Goal: Complete application form: Complete application form

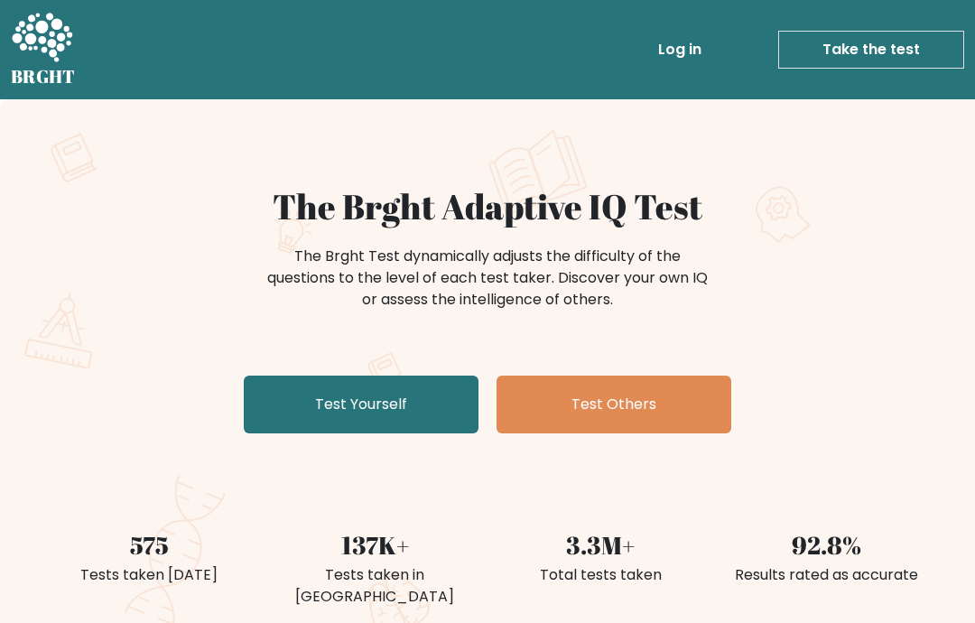
click at [434, 390] on link "Test Yourself" at bounding box center [361, 405] width 235 height 58
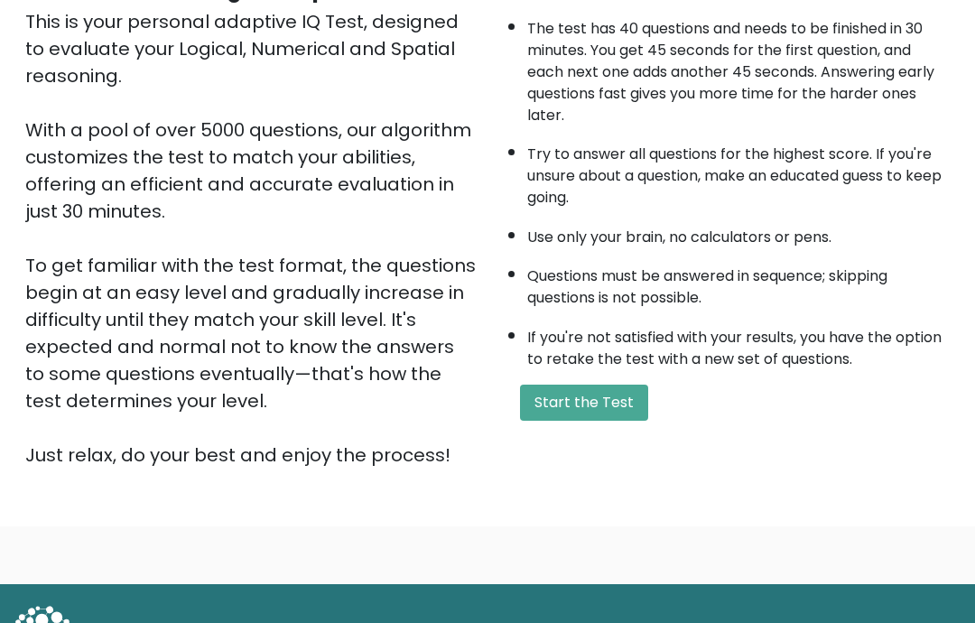
scroll to position [212, 0]
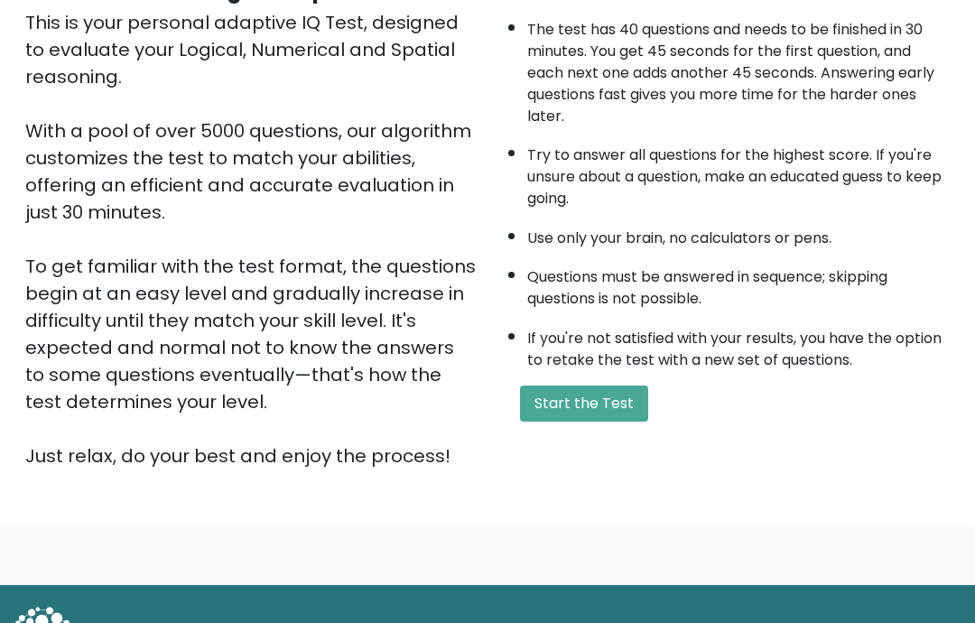
click at [618, 422] on button "Start the Test" at bounding box center [584, 404] width 128 height 36
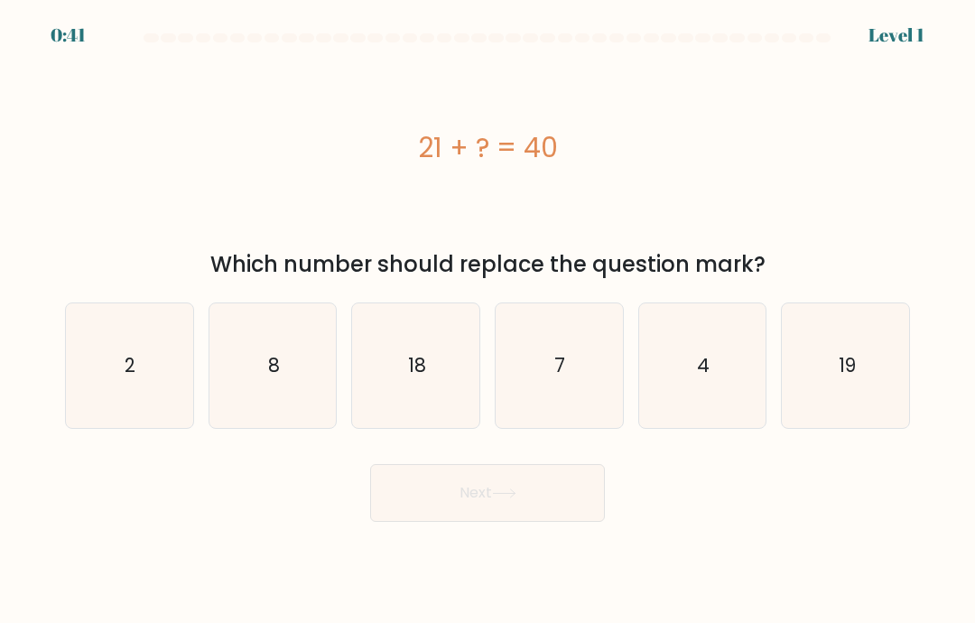
click at [847, 378] on text "19" at bounding box center [846, 365] width 17 height 26
click at [488, 320] on input "f. 19" at bounding box center [488, 315] width 1 height 9
radio input "true"
click at [567, 512] on button "Next" at bounding box center [487, 493] width 235 height 58
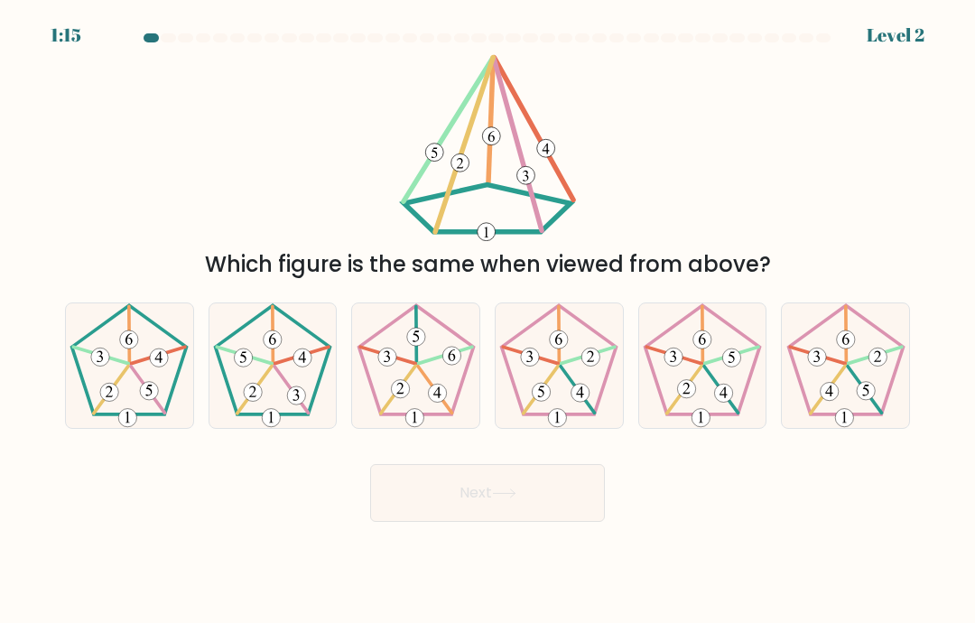
click at [278, 389] on icon at bounding box center [272, 365] width 125 height 125
click at [488, 320] on input "b." at bounding box center [488, 315] width 1 height 9
radio input "true"
click at [532, 516] on button "Next" at bounding box center [487, 493] width 235 height 58
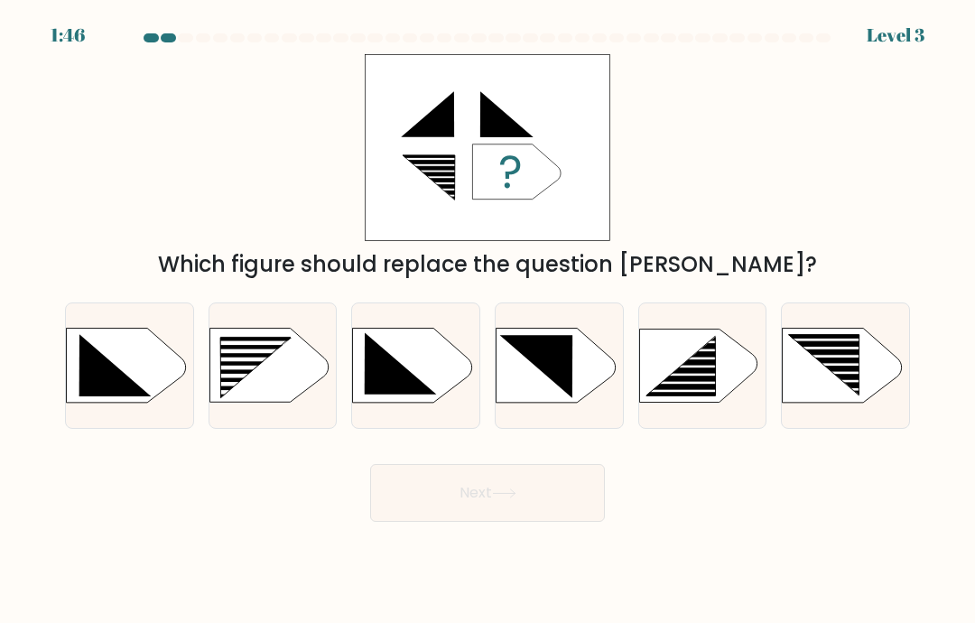
click at [296, 362] on rect at bounding box center [245, 360] width 101 height 5
click at [488, 320] on input "b." at bounding box center [488, 315] width 1 height 9
radio input "true"
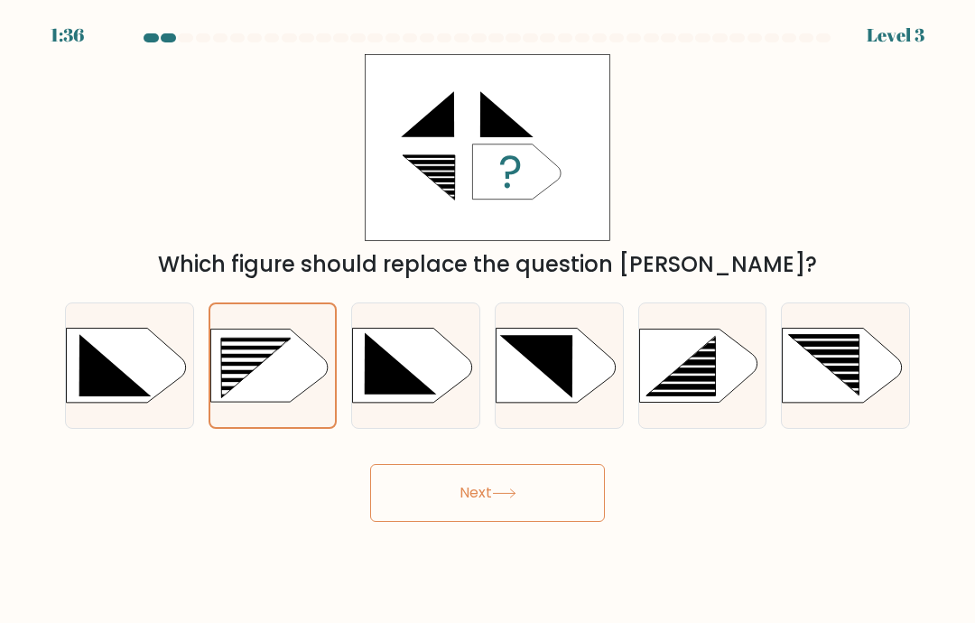
click at [500, 498] on icon at bounding box center [504, 493] width 24 height 10
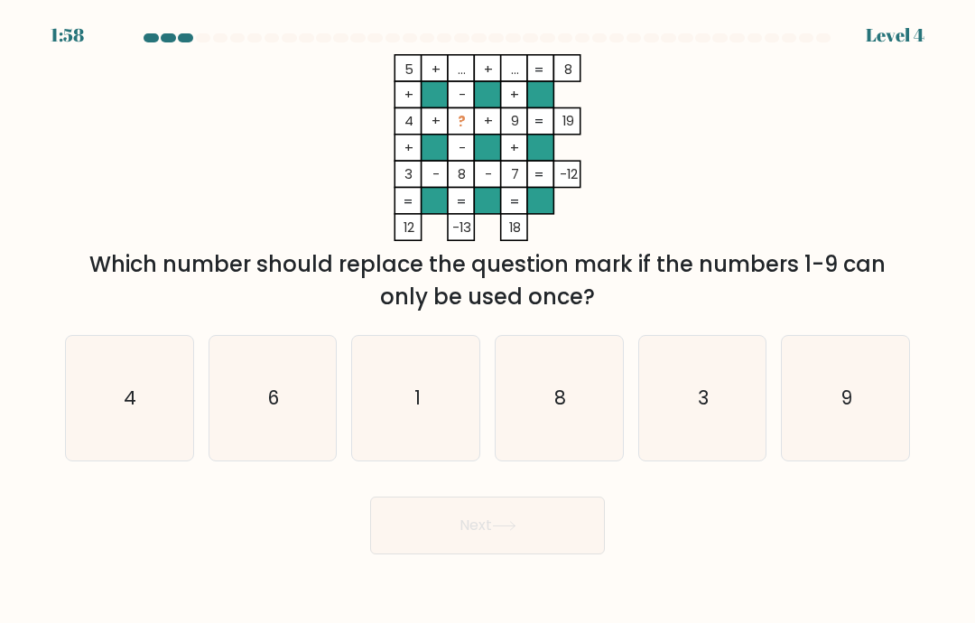
click at [265, 397] on icon "6" at bounding box center [272, 398] width 125 height 125
click at [488, 320] on input "b. 6" at bounding box center [488, 315] width 1 height 9
radio input "true"
click at [568, 551] on button "Next" at bounding box center [487, 526] width 235 height 58
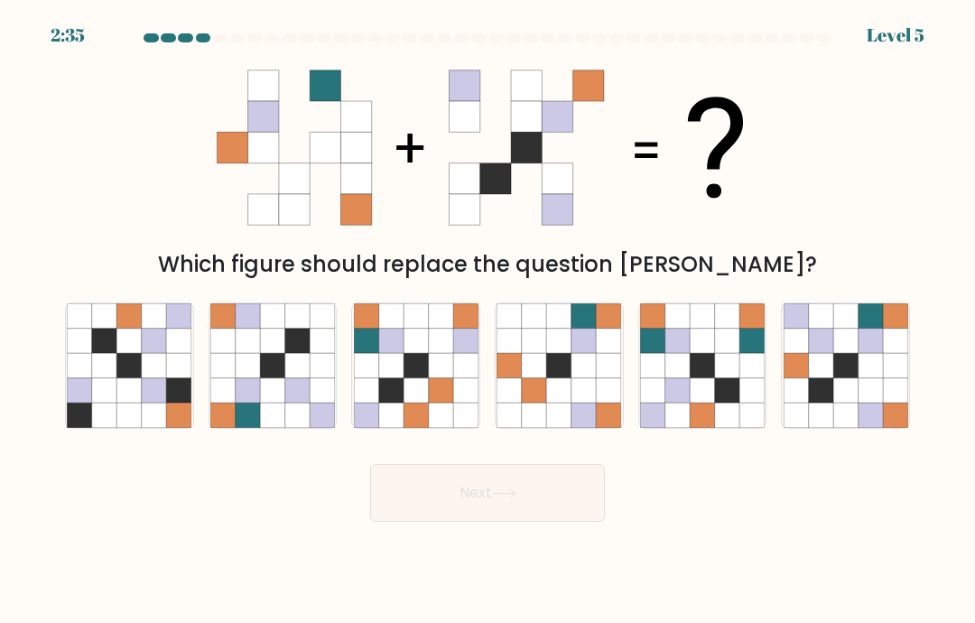
click at [840, 403] on icon at bounding box center [845, 390] width 24 height 24
click at [488, 320] on input "f." at bounding box center [488, 315] width 1 height 9
radio input "true"
click at [570, 502] on button "Next" at bounding box center [487, 493] width 235 height 58
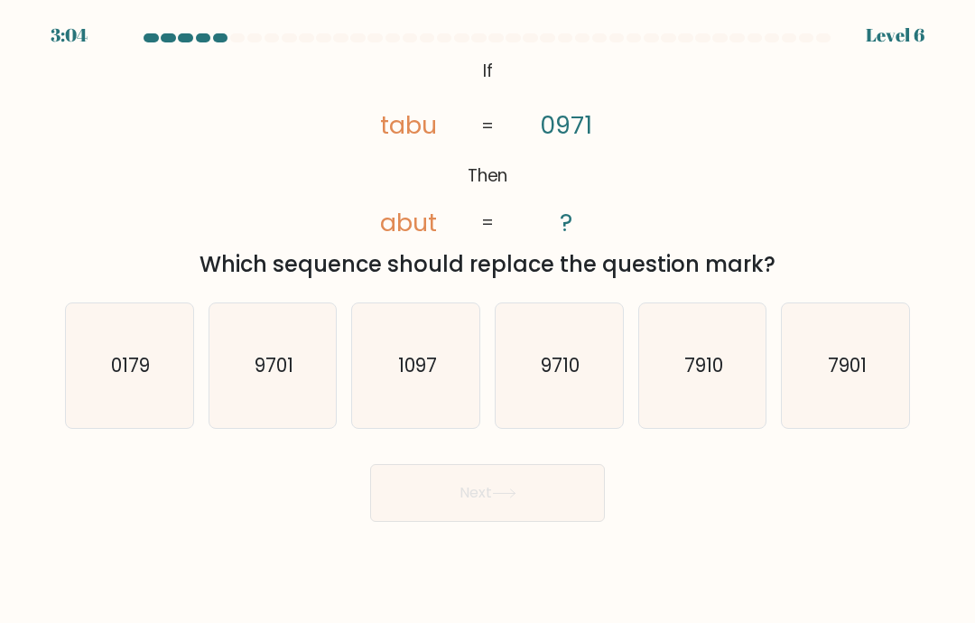
click at [583, 393] on icon "9710" at bounding box center [559, 365] width 125 height 125
click at [488, 320] on input "d. 9710" at bounding box center [488, 315] width 1 height 9
radio input "true"
click at [565, 516] on button "Next" at bounding box center [487, 493] width 235 height 58
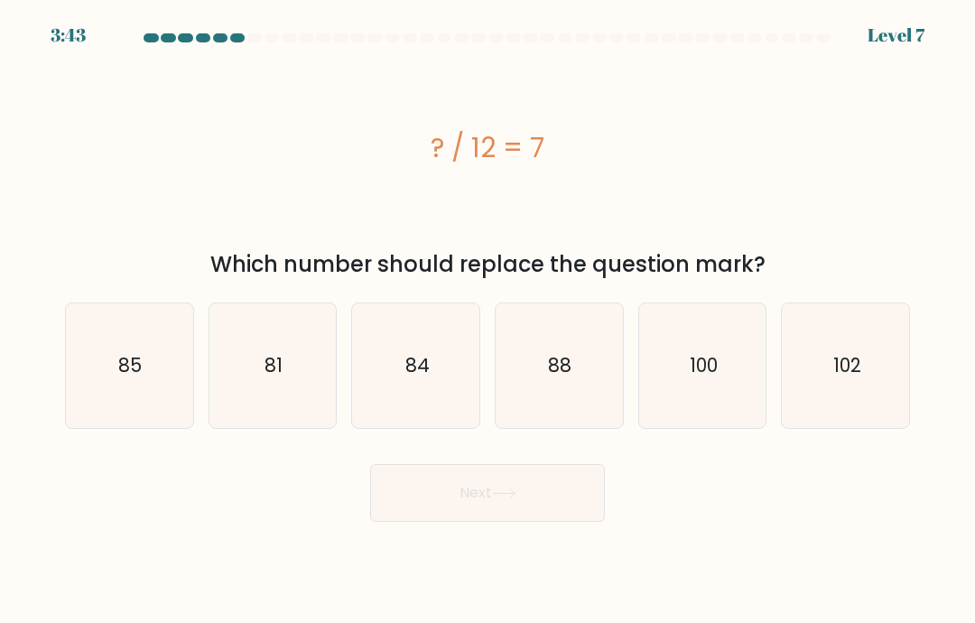
click at [426, 378] on text "84" at bounding box center [417, 365] width 24 height 26
click at [488, 320] on input "c. 84" at bounding box center [488, 315] width 1 height 9
radio input "true"
click at [543, 516] on button "Next" at bounding box center [487, 493] width 235 height 58
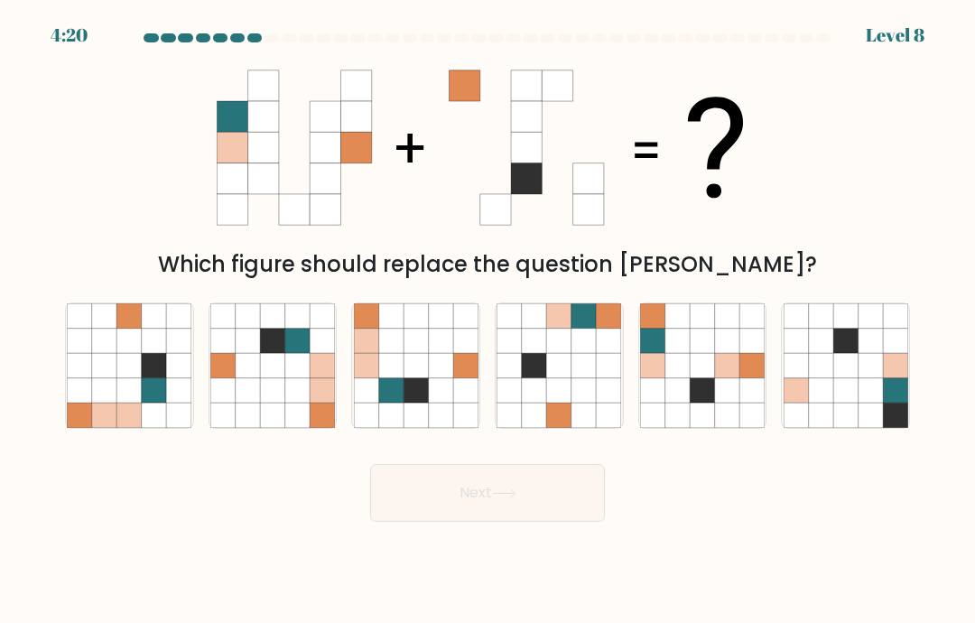
click at [690, 377] on icon at bounding box center [677, 365] width 24 height 24
click at [488, 320] on input "e." at bounding box center [488, 315] width 1 height 9
radio input "true"
click at [560, 522] on button "Next" at bounding box center [487, 493] width 235 height 58
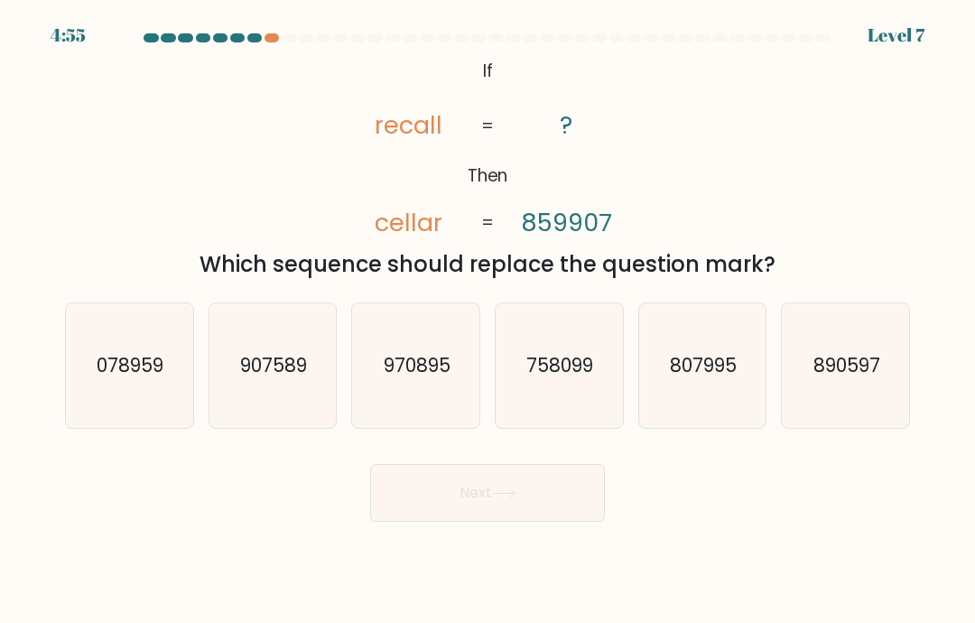
click at [556, 402] on icon "758099" at bounding box center [559, 365] width 125 height 125
click at [488, 320] on input "d. 758099" at bounding box center [488, 315] width 1 height 9
radio input "true"
click at [560, 518] on button "Next" at bounding box center [487, 493] width 235 height 58
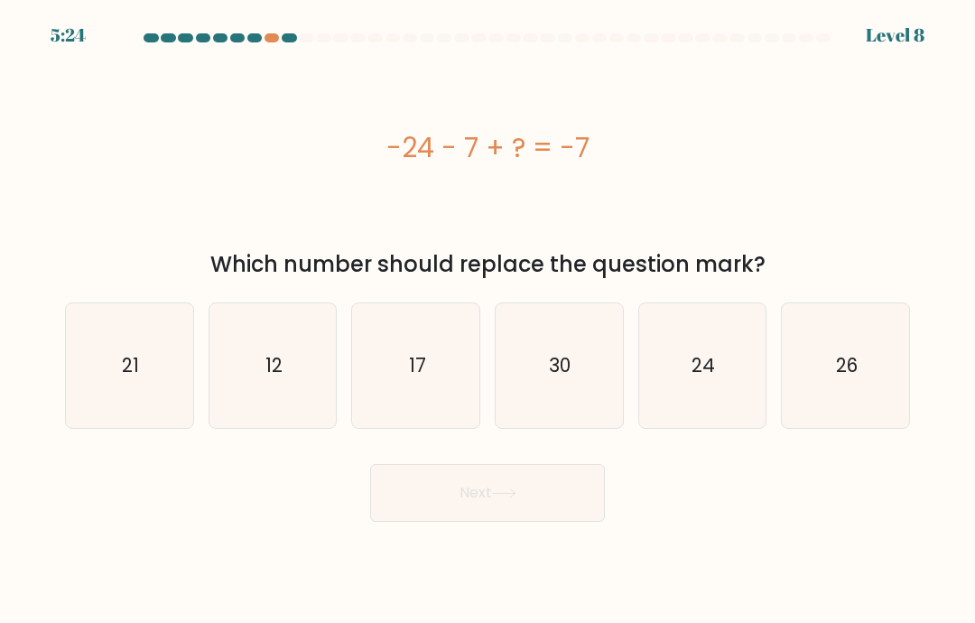
click at [659, 382] on icon "24" at bounding box center [702, 365] width 125 height 125
click at [488, 320] on input "e. 24" at bounding box center [488, 315] width 1 height 9
radio input "true"
click at [580, 522] on button "Next" at bounding box center [487, 493] width 235 height 58
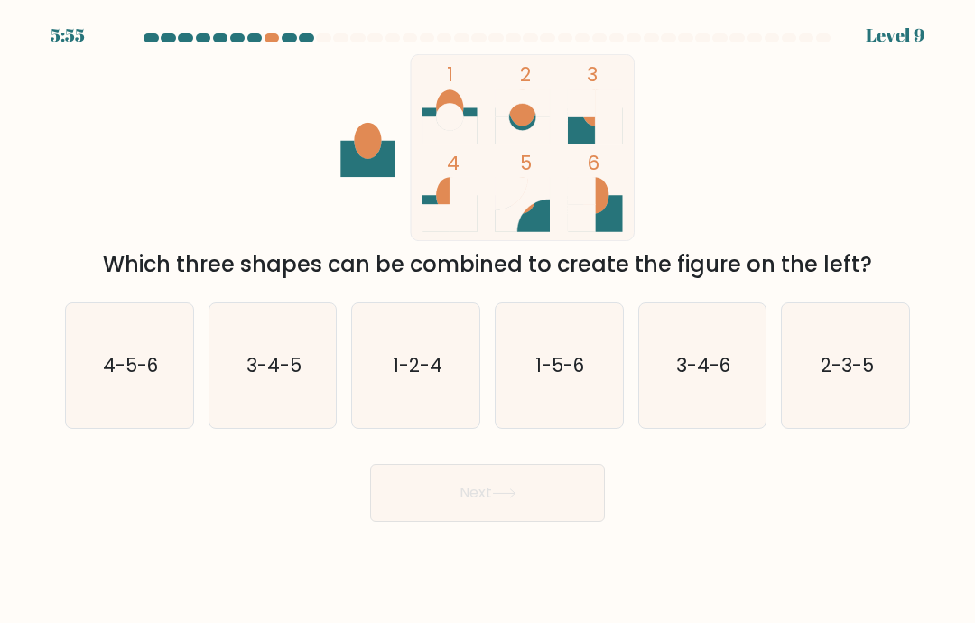
click at [715, 404] on icon "3-4-6" at bounding box center [702, 365] width 125 height 125
click at [488, 320] on input "e. 3-4-6" at bounding box center [488, 315] width 1 height 9
radio input "true"
click at [556, 516] on button "Next" at bounding box center [487, 493] width 235 height 58
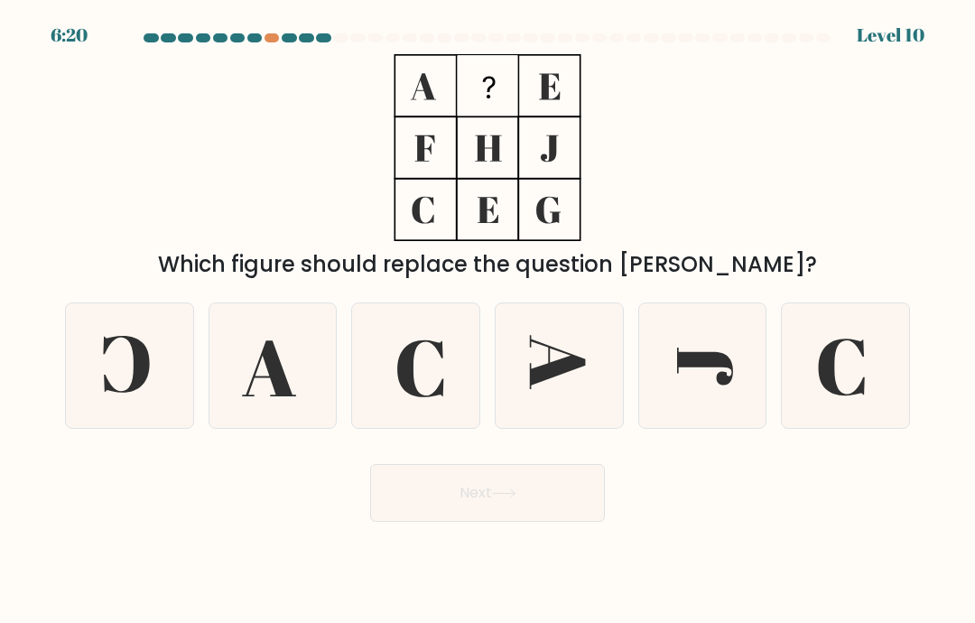
click at [277, 33] on div at bounding box center [272, 37] width 15 height 9
click at [274, 37] on div at bounding box center [272, 37] width 15 height 9
click at [855, 404] on icon at bounding box center [846, 365] width 125 height 125
click at [488, 320] on input "f." at bounding box center [488, 315] width 1 height 9
radio input "true"
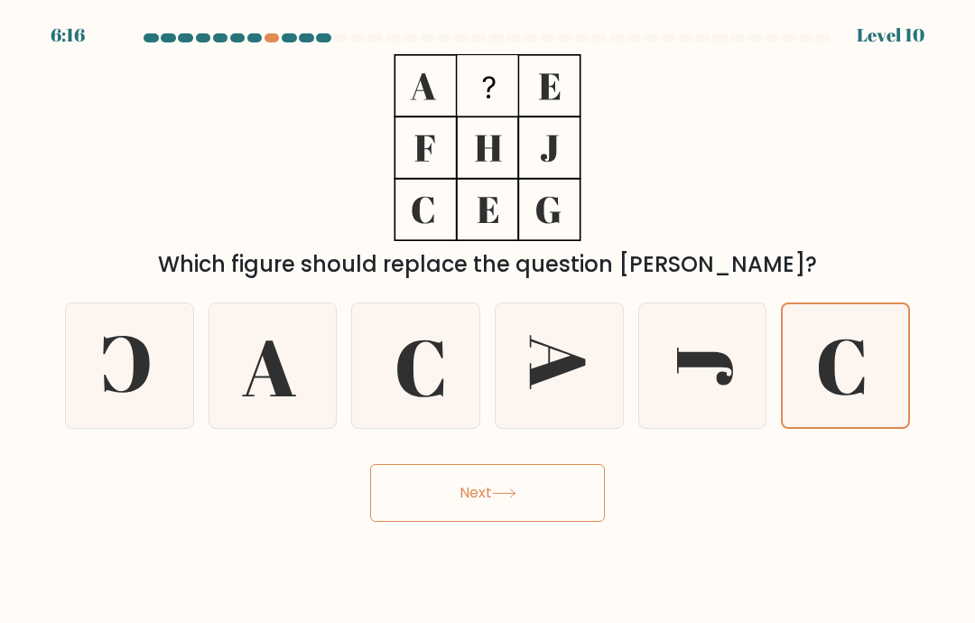
click at [579, 518] on button "Next" at bounding box center [487, 493] width 235 height 58
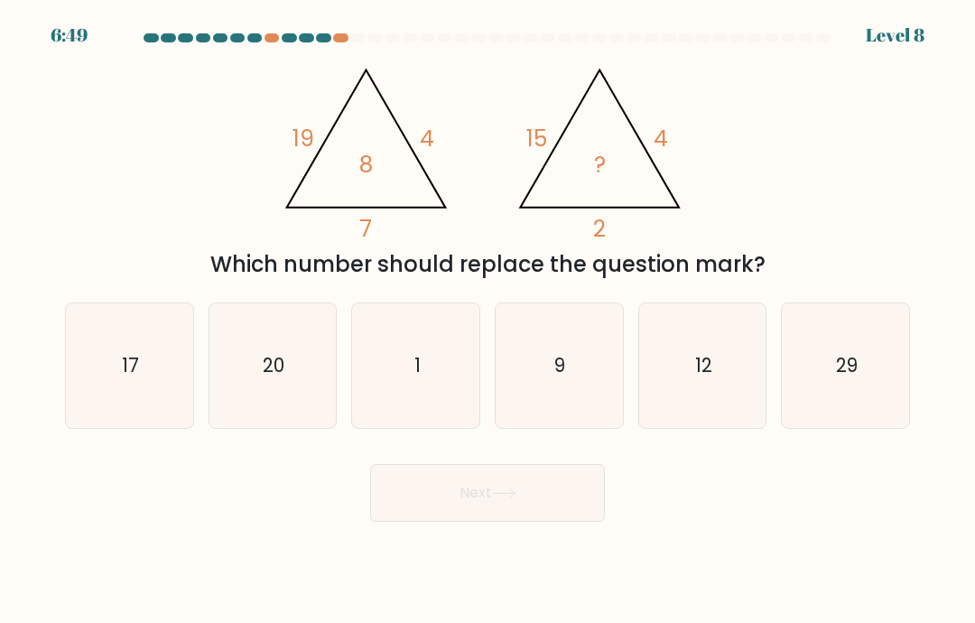
click at [559, 378] on text "9" at bounding box center [560, 365] width 11 height 26
click at [488, 320] on input "d. 9" at bounding box center [488, 315] width 1 height 9
radio input "true"
click at [559, 522] on button "Next" at bounding box center [487, 493] width 235 height 58
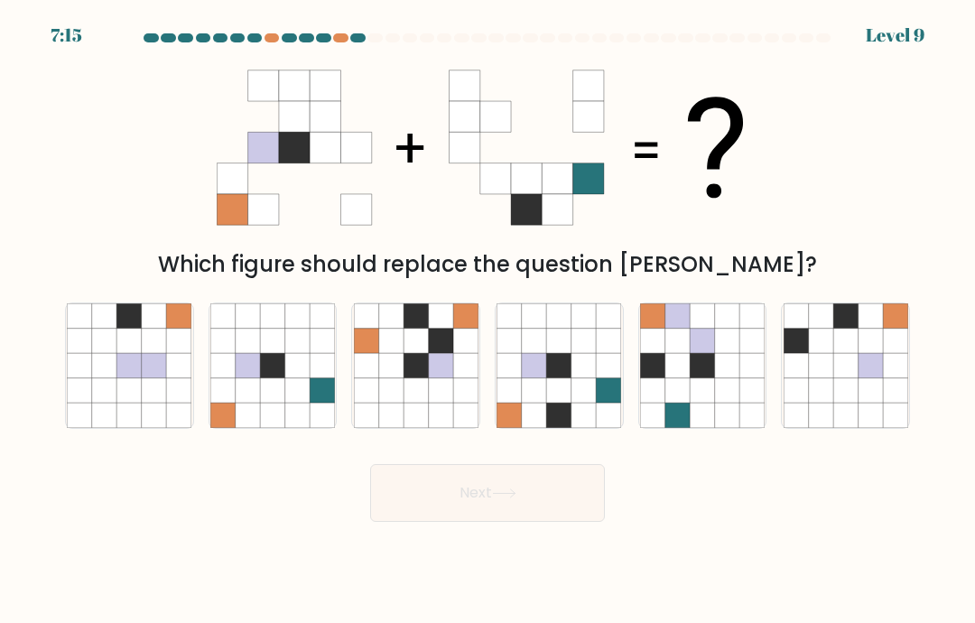
click at [578, 403] on icon at bounding box center [583, 390] width 24 height 24
click at [488, 320] on input "d." at bounding box center [488, 315] width 1 height 9
radio input "true"
click at [570, 516] on button "Next" at bounding box center [487, 493] width 235 height 58
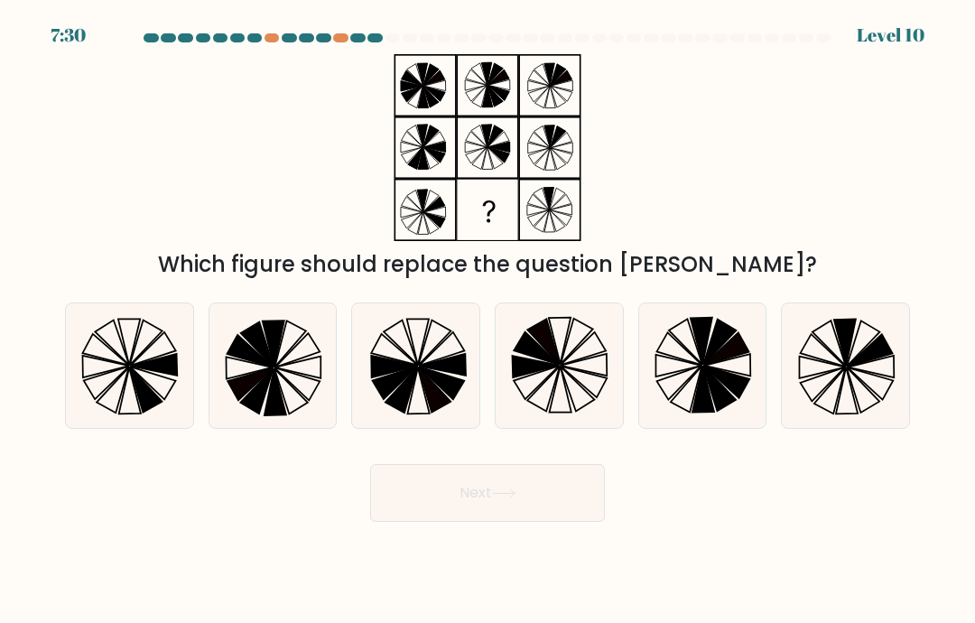
click at [870, 367] on icon at bounding box center [869, 350] width 45 height 33
click at [488, 320] on input "f." at bounding box center [488, 315] width 1 height 9
radio input "true"
click at [576, 522] on button "Next" at bounding box center [487, 493] width 235 height 58
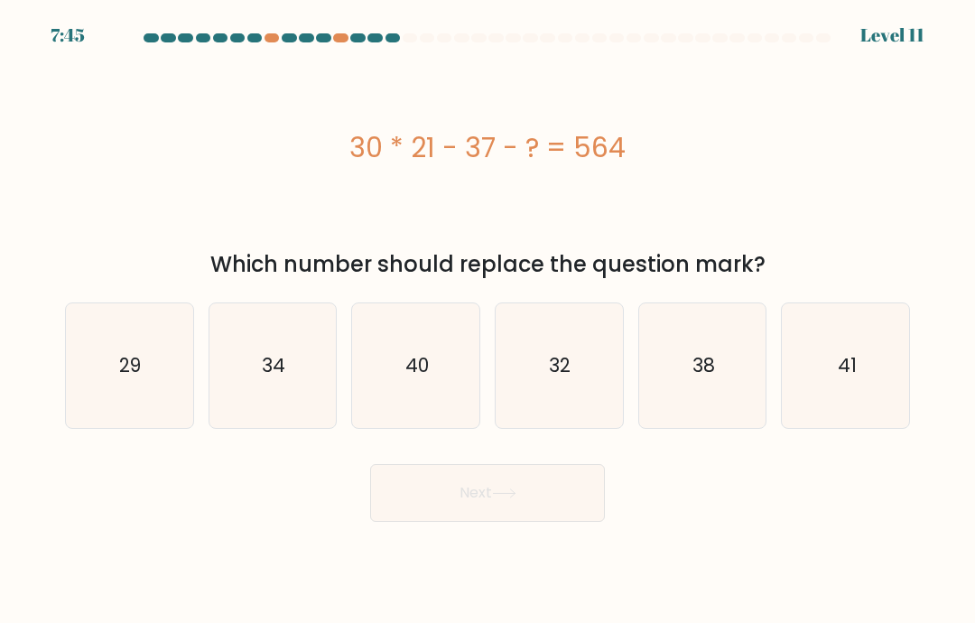
click at [122, 378] on text "29" at bounding box center [131, 365] width 22 height 26
click at [488, 320] on input "a. 29" at bounding box center [488, 315] width 1 height 9
radio input "true"
click at [577, 519] on button "Next" at bounding box center [487, 493] width 235 height 58
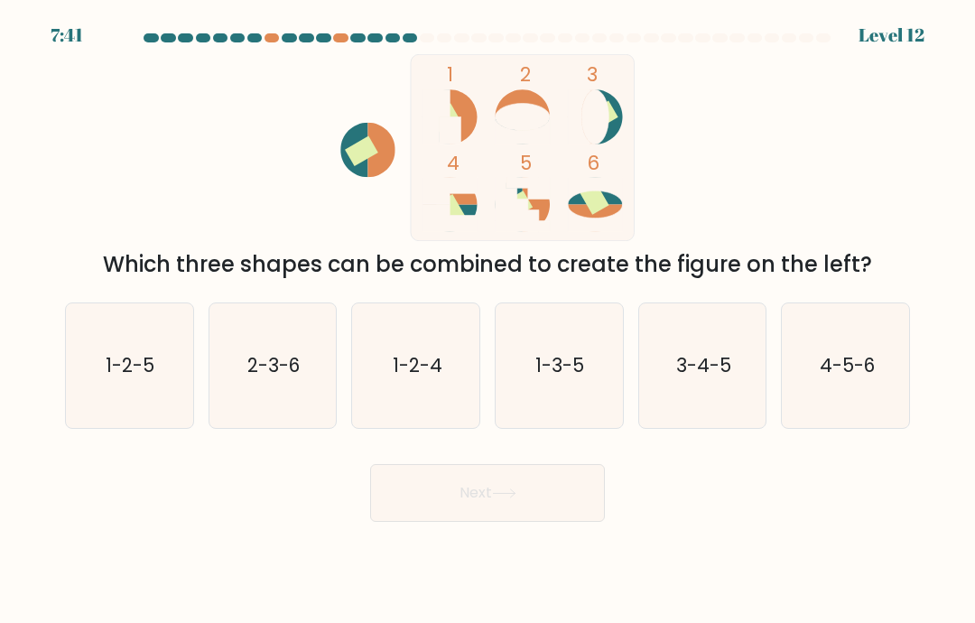
click at [283, 378] on text "2-3-6" at bounding box center [273, 365] width 52 height 26
click at [488, 320] on input "b. 2-3-6" at bounding box center [488, 315] width 1 height 9
radio input "true"
click at [504, 498] on icon at bounding box center [504, 493] width 24 height 10
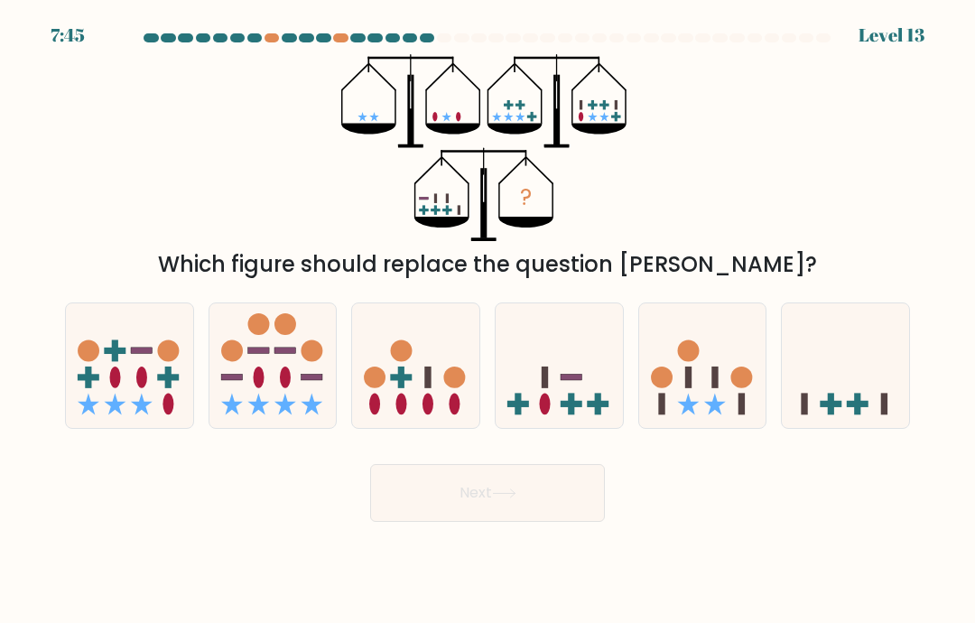
click at [549, 379] on icon at bounding box center [559, 366] width 127 height 106
click at [488, 320] on input "d." at bounding box center [488, 315] width 1 height 9
radio input "true"
click at [528, 522] on button "Next" at bounding box center [487, 493] width 235 height 58
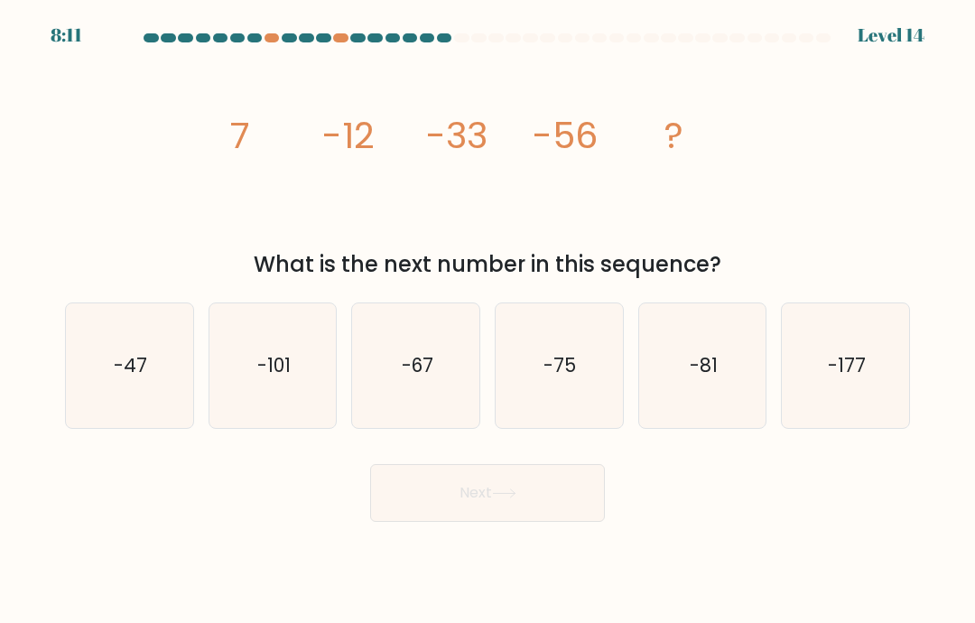
click at [720, 419] on icon "-81" at bounding box center [702, 365] width 125 height 125
click at [488, 320] on input "e. -81" at bounding box center [488, 315] width 1 height 9
radio input "true"
click at [584, 520] on button "Next" at bounding box center [487, 493] width 235 height 58
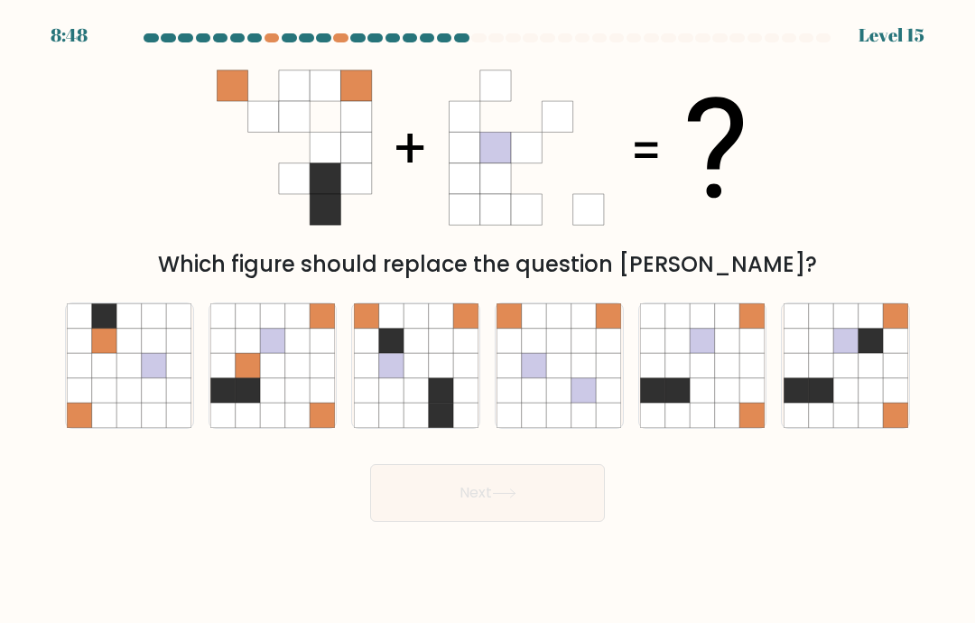
click at [413, 403] on icon at bounding box center [416, 390] width 24 height 24
click at [488, 320] on input "c." at bounding box center [488, 315] width 1 height 9
radio input "true"
click at [495, 522] on button "Next" at bounding box center [487, 493] width 235 height 58
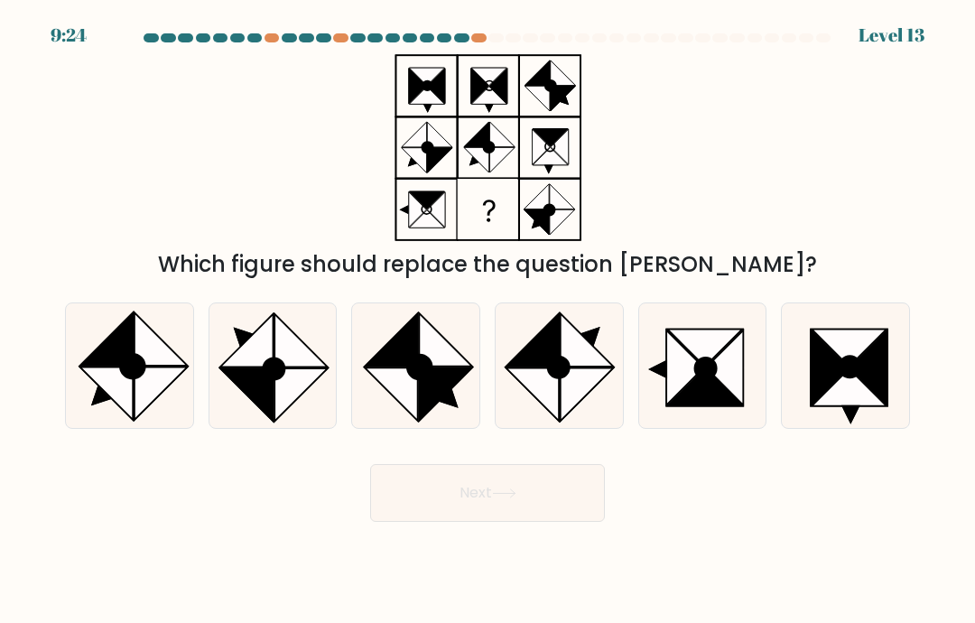
click at [659, 380] on icon at bounding box center [702, 365] width 125 height 125
click at [488, 320] on input "e." at bounding box center [488, 315] width 1 height 9
radio input "true"
click at [534, 519] on button "Next" at bounding box center [487, 493] width 235 height 58
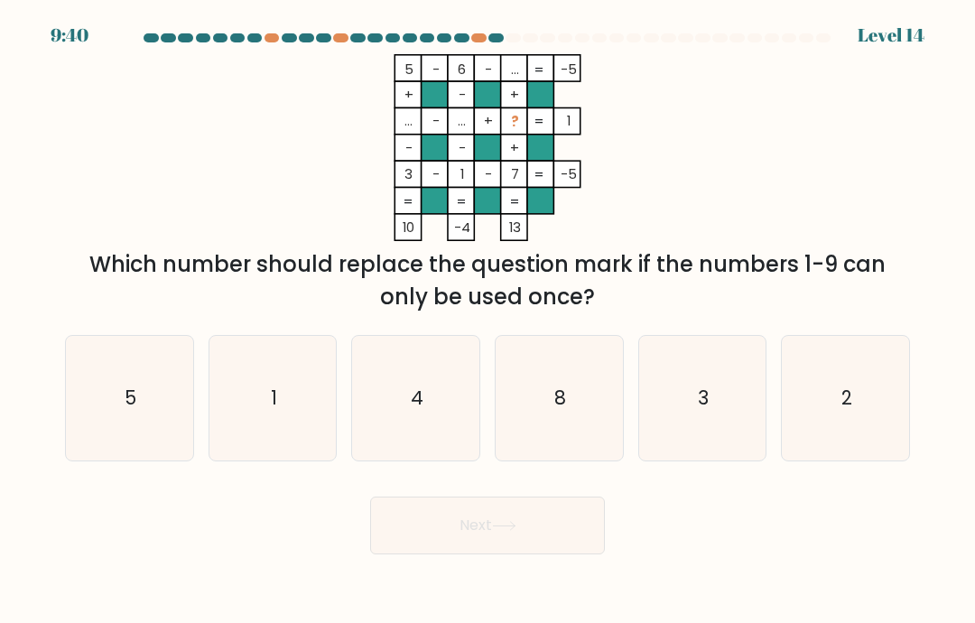
click at [819, 384] on icon "2" at bounding box center [846, 398] width 125 height 125
click at [488, 320] on input "f. 2" at bounding box center [488, 315] width 1 height 9
radio input "true"
click at [538, 554] on button "Next" at bounding box center [487, 526] width 235 height 58
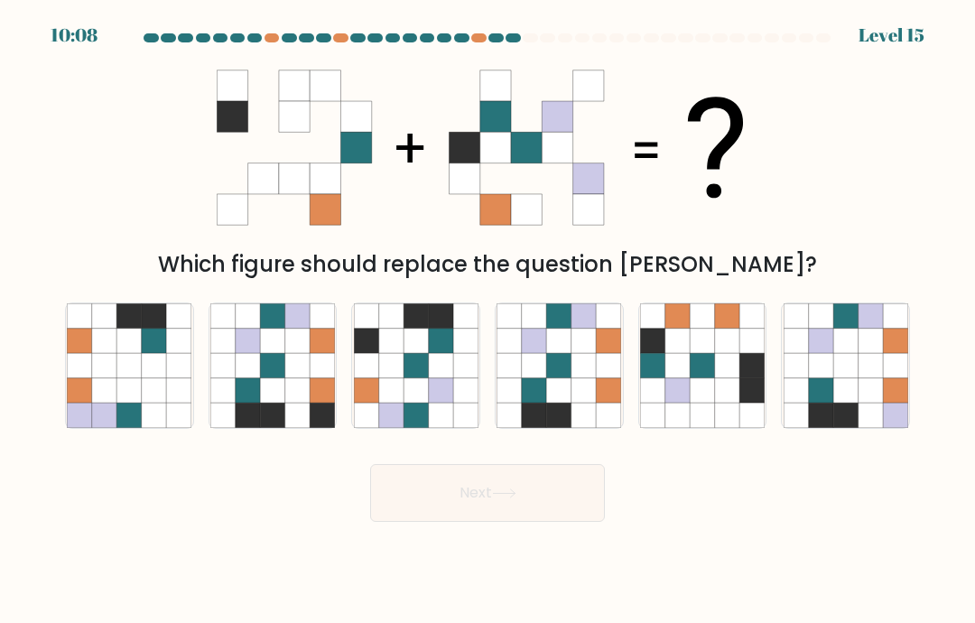
click at [442, 403] on icon at bounding box center [440, 390] width 24 height 24
click at [488, 320] on input "c." at bounding box center [488, 315] width 1 height 9
radio input "true"
click at [516, 522] on button "Next" at bounding box center [487, 493] width 235 height 58
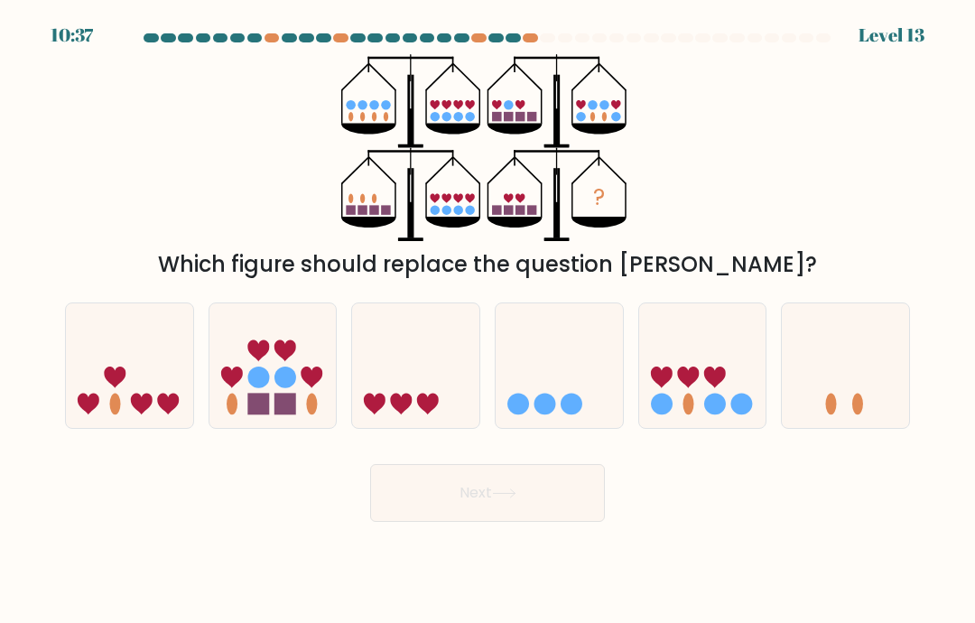
click at [230, 388] on icon at bounding box center [232, 378] width 22 height 22
click at [488, 320] on input "b." at bounding box center [488, 315] width 1 height 9
radio input "true"
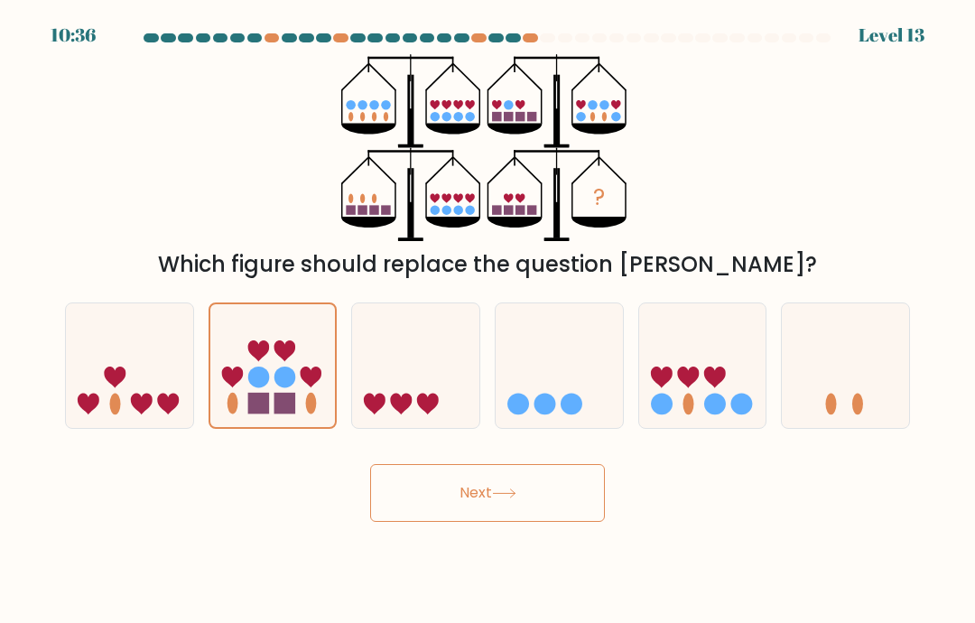
click at [496, 522] on button "Next" at bounding box center [487, 493] width 235 height 58
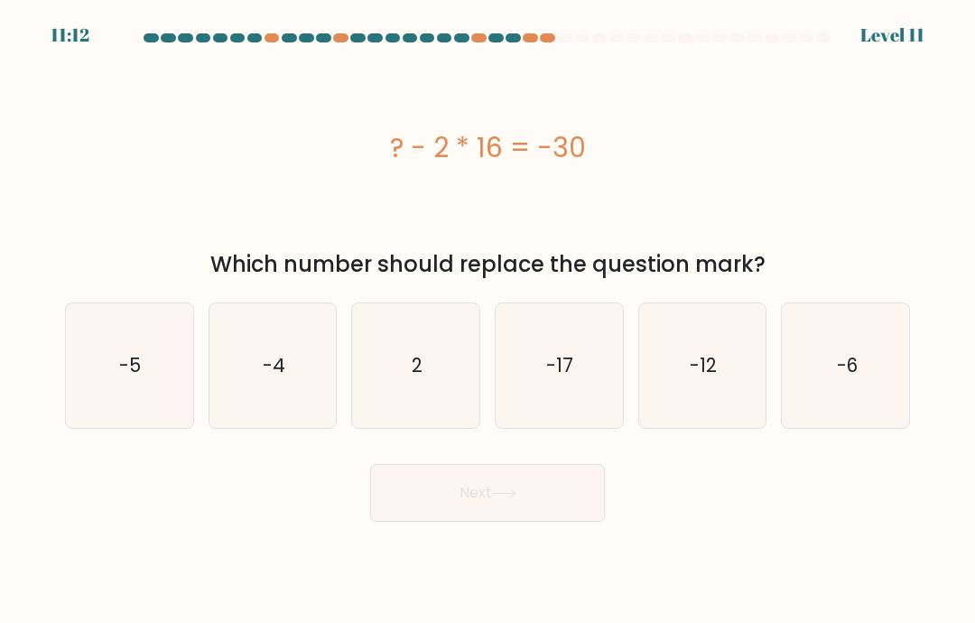
click at [419, 419] on icon "2" at bounding box center [416, 365] width 125 height 125
click at [488, 320] on input "c. 2" at bounding box center [488, 315] width 1 height 9
radio input "true"
click at [480, 519] on button "Next" at bounding box center [487, 493] width 235 height 58
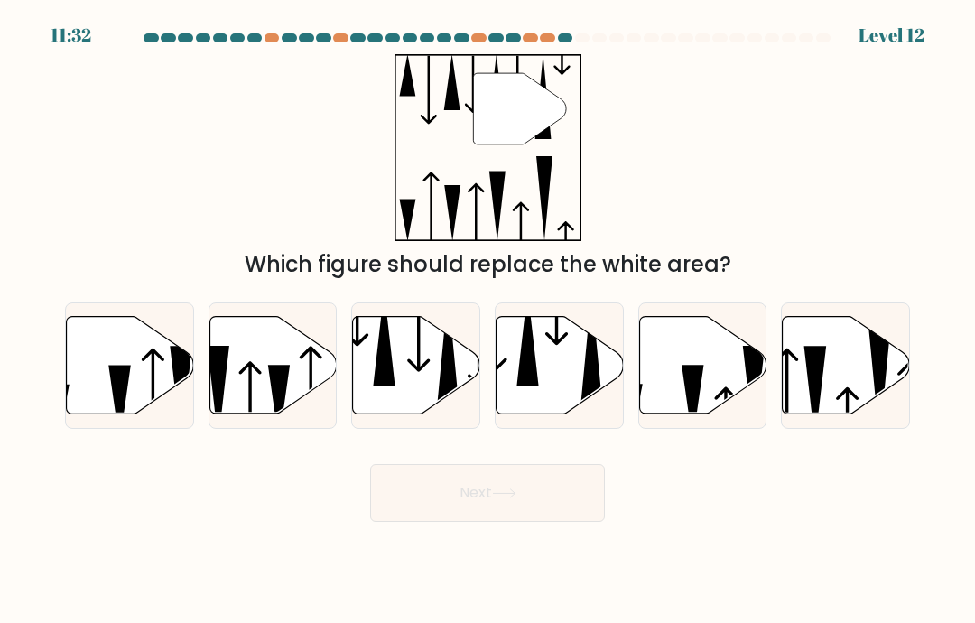
click at [448, 402] on icon at bounding box center [448, 350] width 22 height 116
click at [488, 320] on input "c." at bounding box center [488, 315] width 1 height 9
radio input "true"
click at [493, 522] on button "Next" at bounding box center [487, 493] width 235 height 58
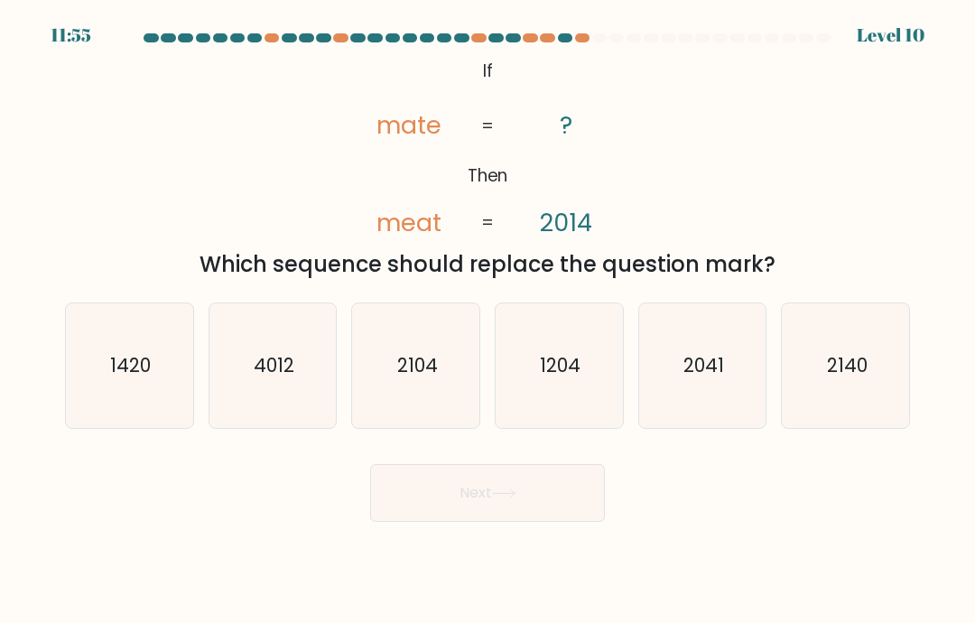
click at [442, 414] on icon "2104" at bounding box center [416, 365] width 125 height 125
click at [488, 320] on input "c. 2104" at bounding box center [488, 315] width 1 height 9
radio input "true"
click at [541, 522] on button "Next" at bounding box center [487, 493] width 235 height 58
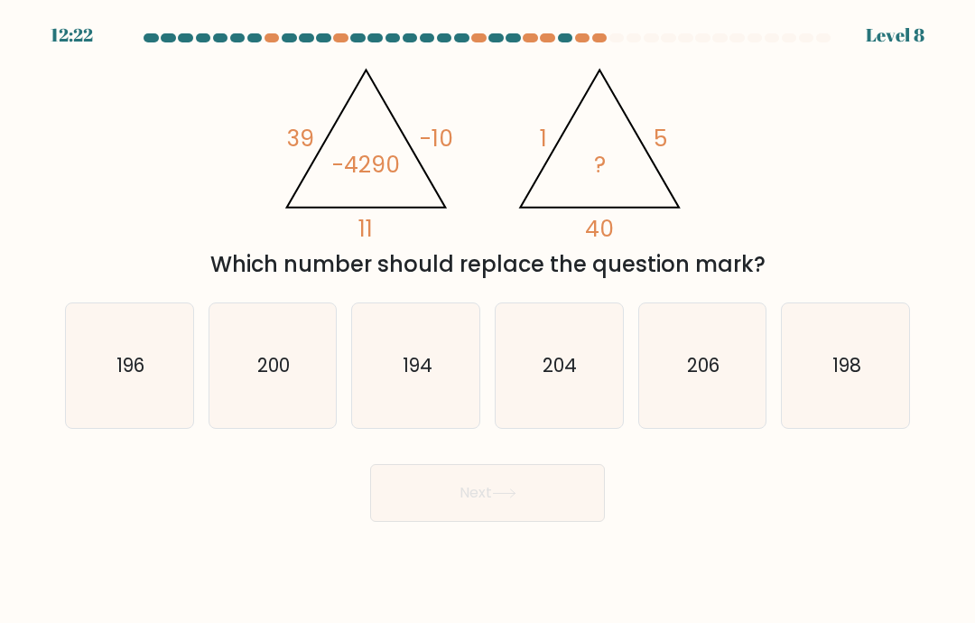
click at [290, 378] on text "200" at bounding box center [273, 365] width 33 height 26
click at [488, 320] on input "b. 200" at bounding box center [488, 315] width 1 height 9
radio input "true"
click at [511, 508] on button "Next" at bounding box center [487, 493] width 235 height 58
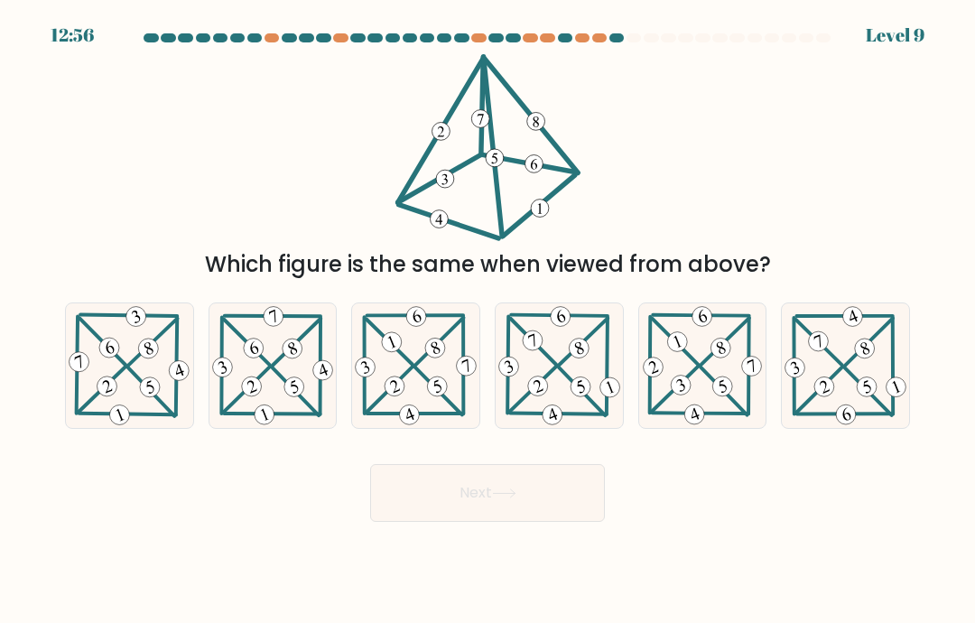
click at [594, 386] on icon at bounding box center [559, 365] width 127 height 124
click at [488, 320] on input "d." at bounding box center [488, 315] width 1 height 9
radio input "true"
click at [576, 522] on button "Next" at bounding box center [487, 493] width 235 height 58
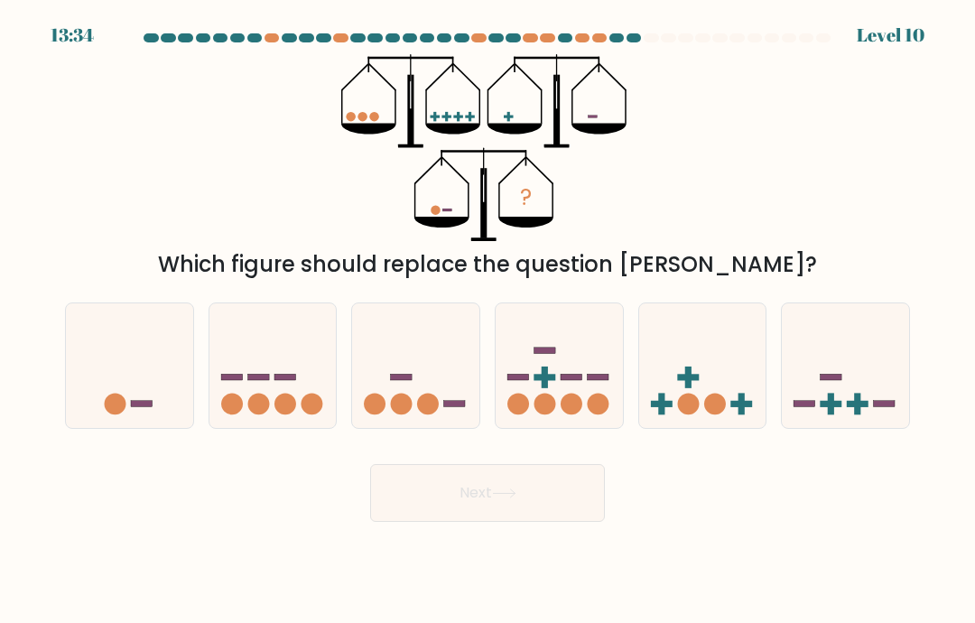
click at [116, 386] on icon at bounding box center [129, 366] width 127 height 106
click at [488, 320] on input "a." at bounding box center [488, 315] width 1 height 9
radio input "true"
click at [504, 497] on icon at bounding box center [504, 493] width 22 height 8
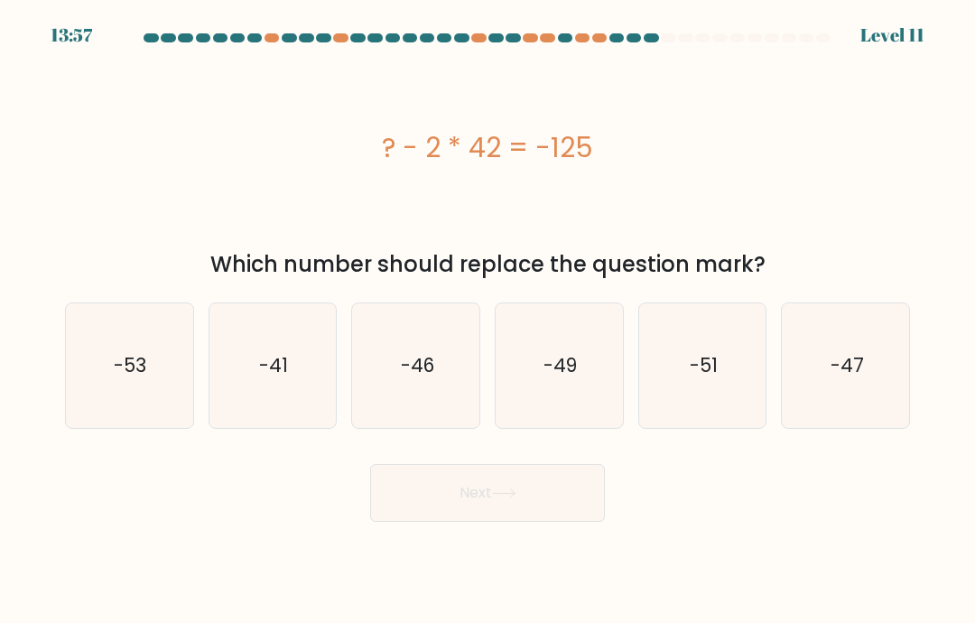
click at [310, 396] on icon "-41" at bounding box center [272, 365] width 125 height 125
click at [488, 320] on input "b. -41" at bounding box center [488, 315] width 1 height 9
radio input "true"
click at [488, 515] on button "Next" at bounding box center [487, 493] width 235 height 58
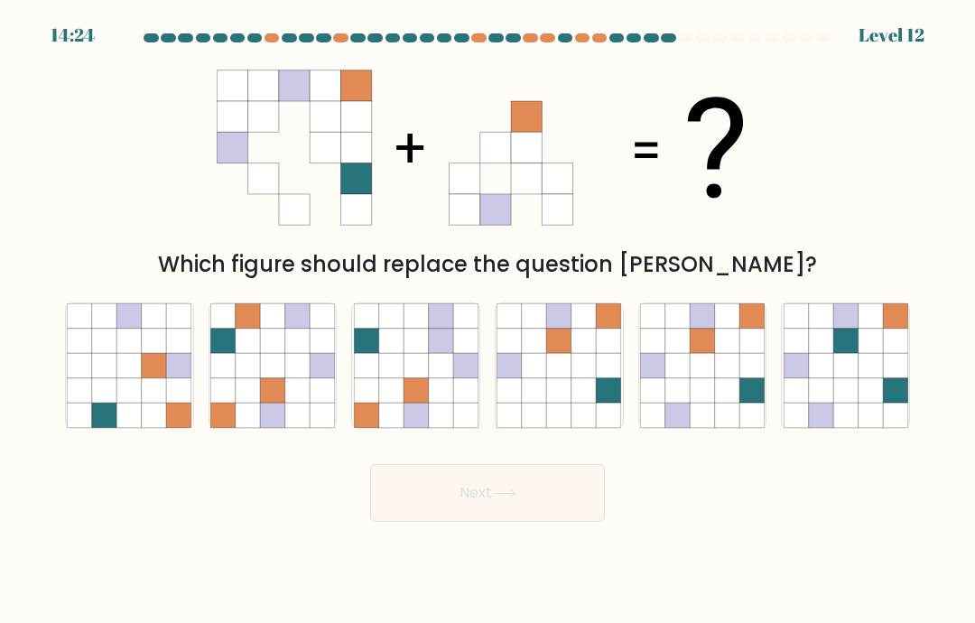
click at [703, 353] on icon at bounding box center [702, 341] width 24 height 24
click at [488, 320] on input "e." at bounding box center [488, 315] width 1 height 9
radio input "true"
click at [554, 522] on button "Next" at bounding box center [487, 493] width 235 height 58
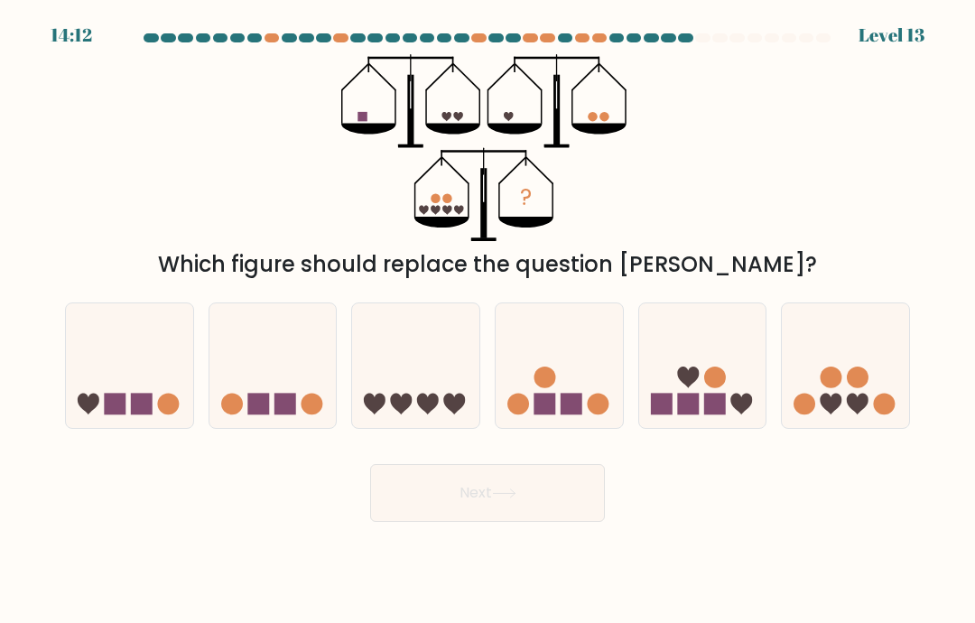
click at [294, 403] on icon at bounding box center [272, 366] width 127 height 106
click at [488, 320] on input "b." at bounding box center [488, 315] width 1 height 9
radio input "true"
click at [573, 522] on button "Next" at bounding box center [487, 493] width 235 height 58
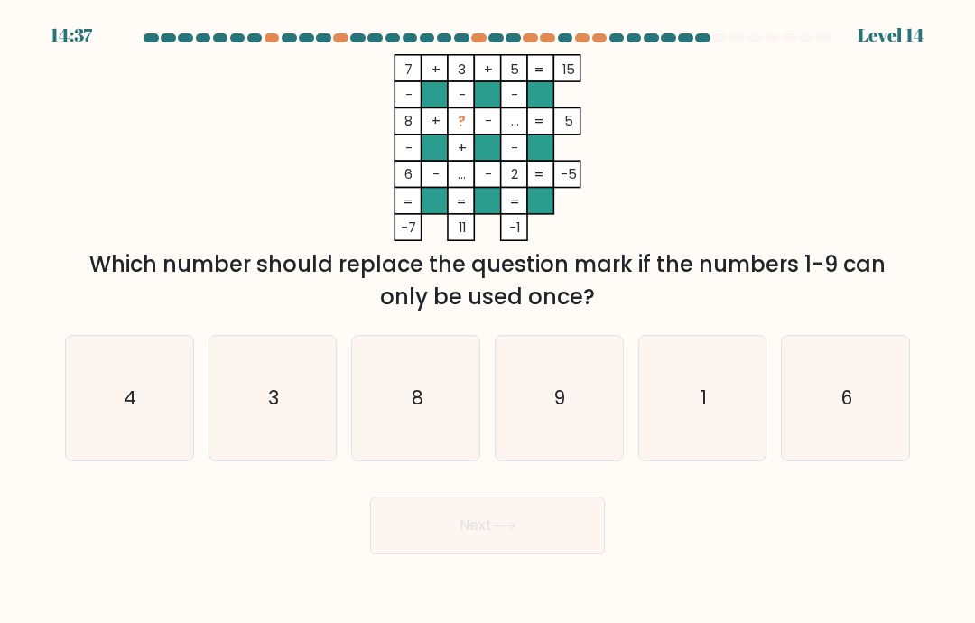
click at [672, 414] on icon "1" at bounding box center [702, 398] width 125 height 125
click at [488, 320] on input "e. 1" at bounding box center [488, 315] width 1 height 9
radio input "true"
click at [564, 547] on button "Next" at bounding box center [487, 526] width 235 height 58
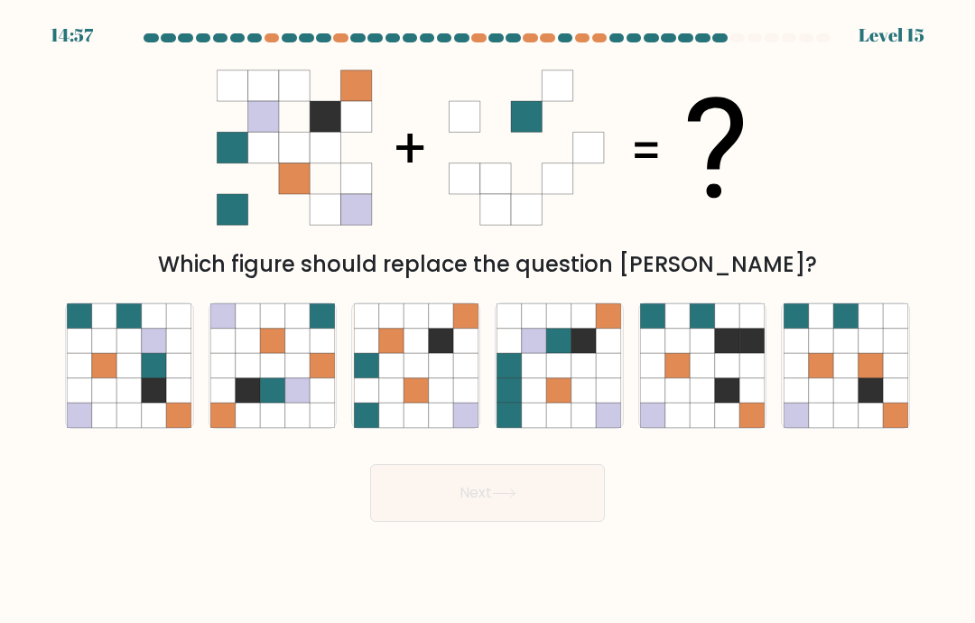
click at [579, 377] on icon at bounding box center [583, 365] width 24 height 24
click at [488, 320] on input "d." at bounding box center [488, 315] width 1 height 9
radio input "true"
click at [571, 377] on icon at bounding box center [559, 365] width 24 height 24
click at [488, 320] on input "d." at bounding box center [488, 315] width 1 height 9
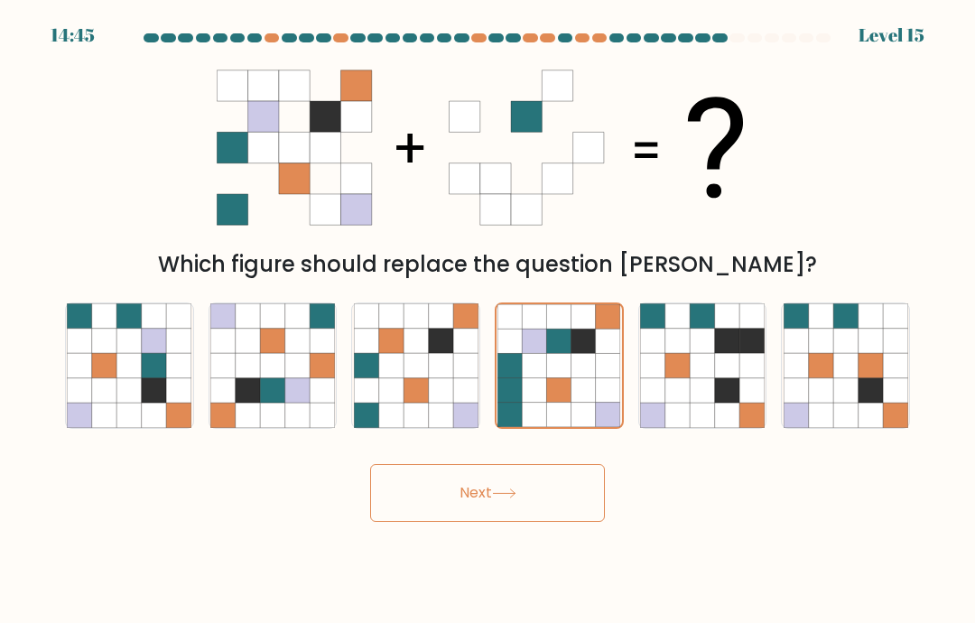
click at [150, 401] on icon at bounding box center [154, 390] width 24 height 24
click at [488, 320] on input "a." at bounding box center [488, 315] width 1 height 9
radio input "true"
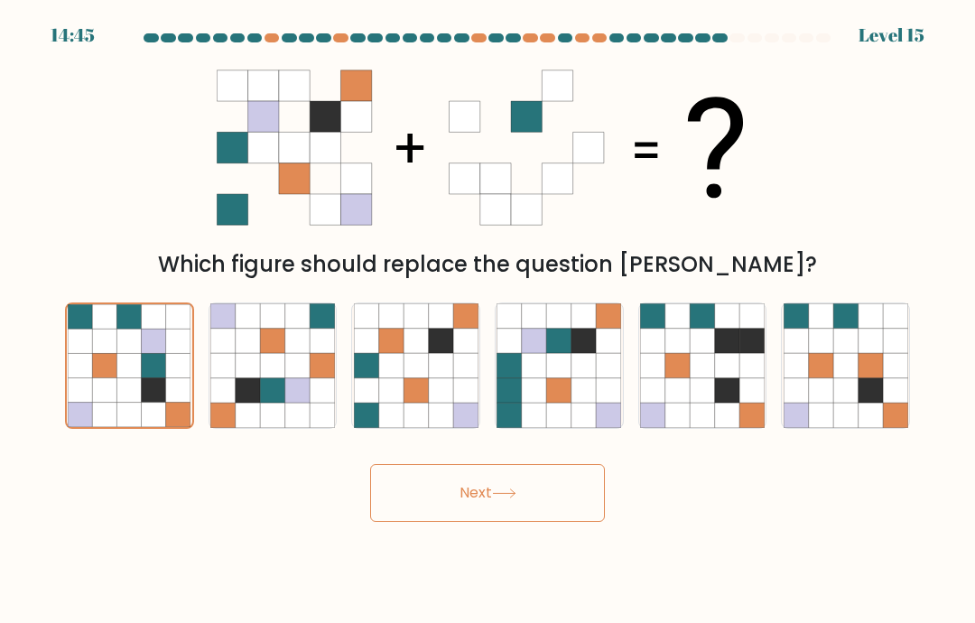
click at [511, 522] on button "Next" at bounding box center [487, 493] width 235 height 58
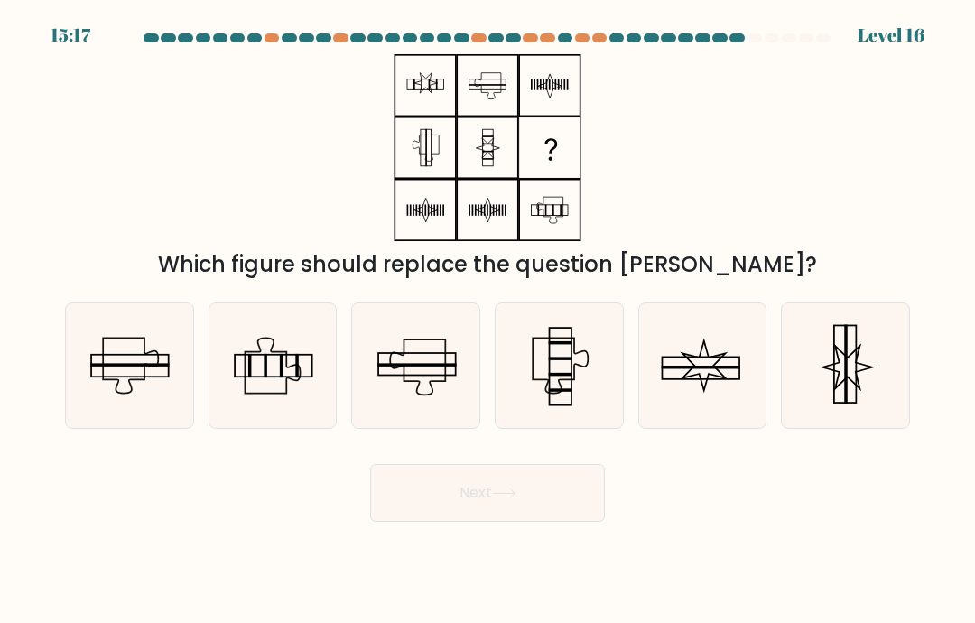
click at [840, 385] on icon at bounding box center [847, 367] width 50 height 42
click at [488, 320] on input "f." at bounding box center [488, 315] width 1 height 9
radio input "true"
click at [538, 503] on button "Next" at bounding box center [487, 493] width 235 height 58
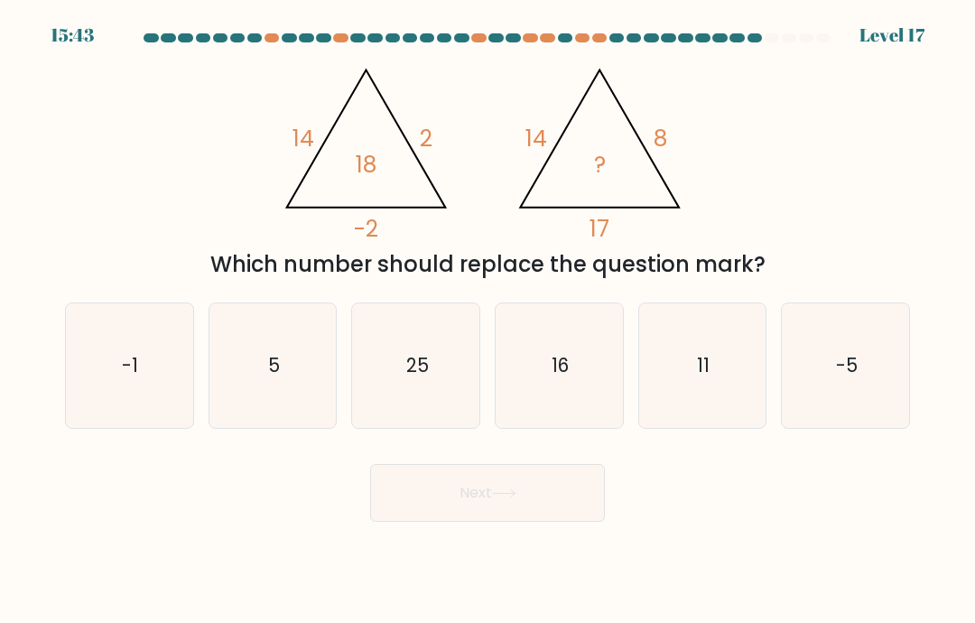
click at [300, 384] on icon "5" at bounding box center [272, 365] width 125 height 125
click at [488, 320] on input "b. 5" at bounding box center [488, 315] width 1 height 9
radio input "true"
click at [554, 520] on button "Next" at bounding box center [487, 493] width 235 height 58
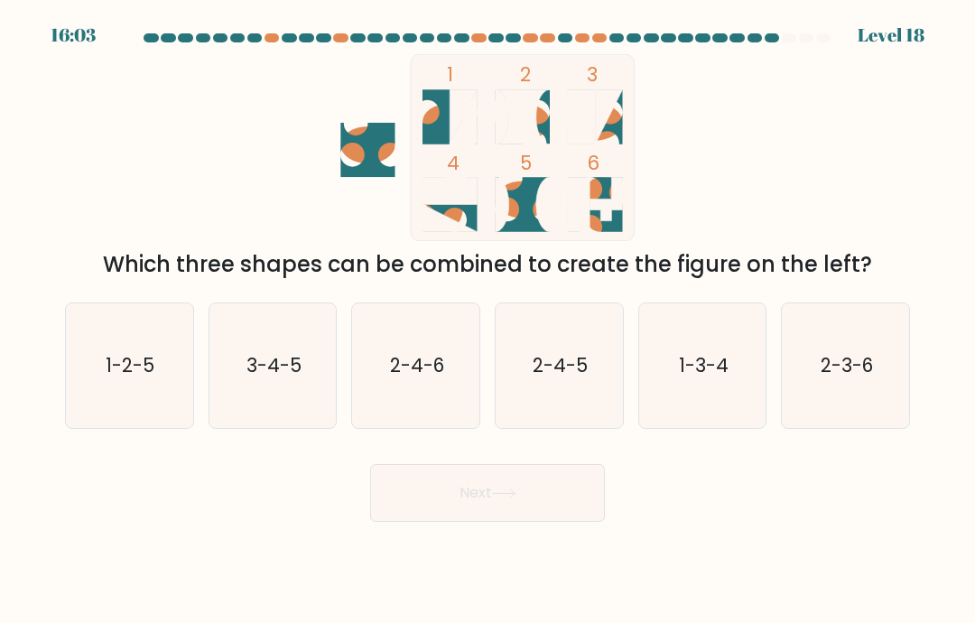
click at [689, 428] on icon "1-3-4" at bounding box center [702, 365] width 125 height 125
click at [488, 320] on input "e. 1-3-4" at bounding box center [488, 315] width 1 height 9
radio input "true"
click at [560, 519] on button "Next" at bounding box center [487, 493] width 235 height 58
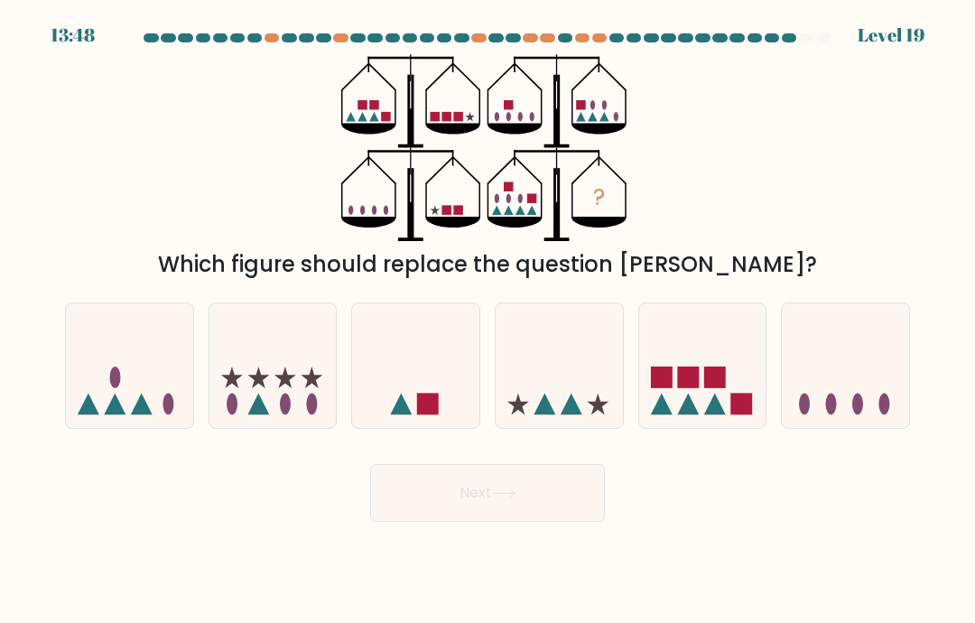
click at [317, 381] on icon at bounding box center [272, 366] width 127 height 106
click at [488, 320] on input "b." at bounding box center [488, 315] width 1 height 9
radio input "true"
click at [530, 522] on button "Next" at bounding box center [487, 493] width 235 height 58
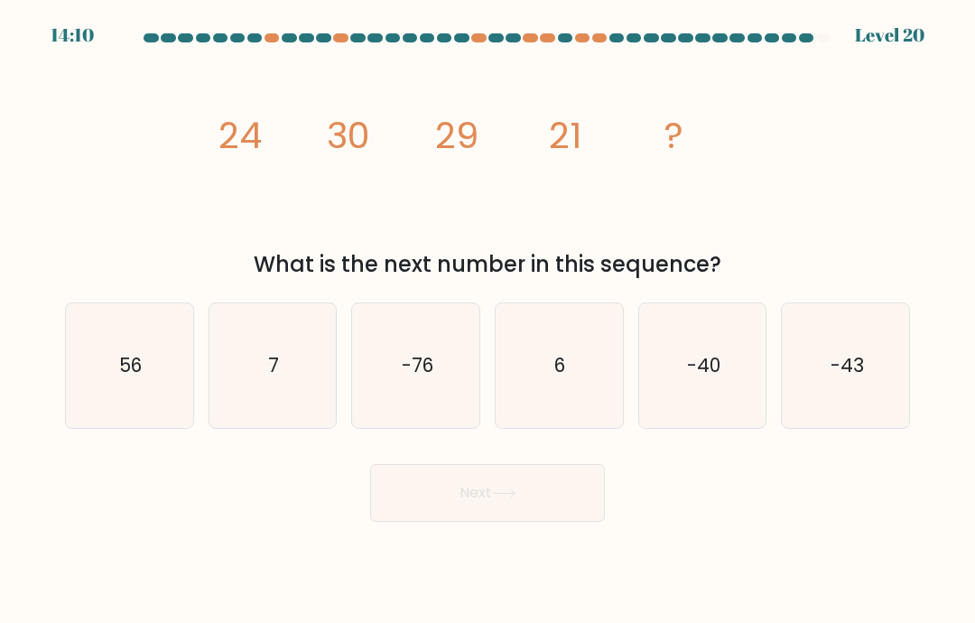
click at [599, 425] on icon "6" at bounding box center [559, 365] width 125 height 125
click at [488, 320] on input "d. 6" at bounding box center [488, 315] width 1 height 9
radio input "true"
click at [560, 522] on button "Next" at bounding box center [487, 493] width 235 height 58
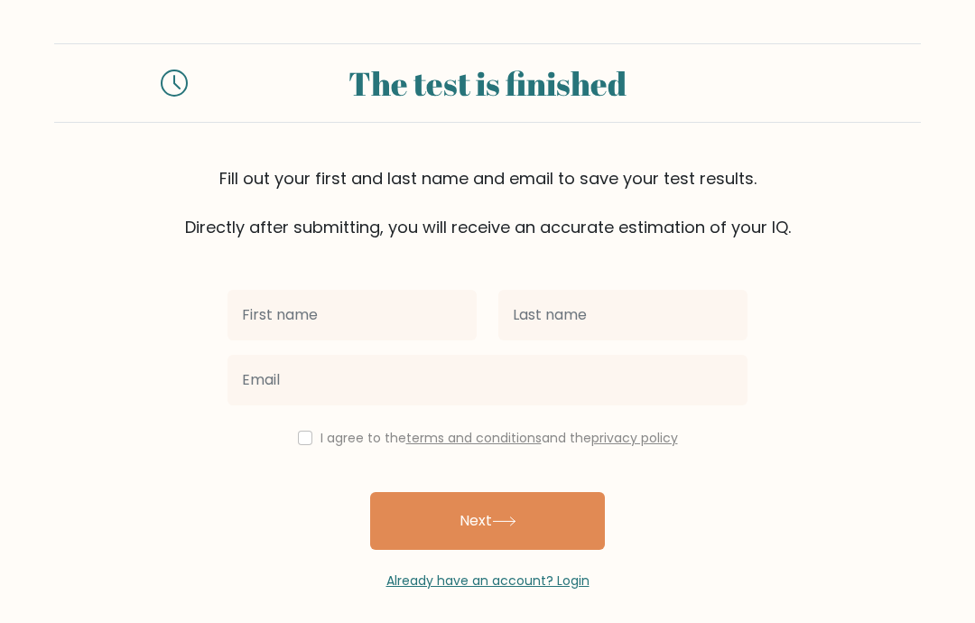
click at [279, 318] on input "text" at bounding box center [352, 315] width 249 height 51
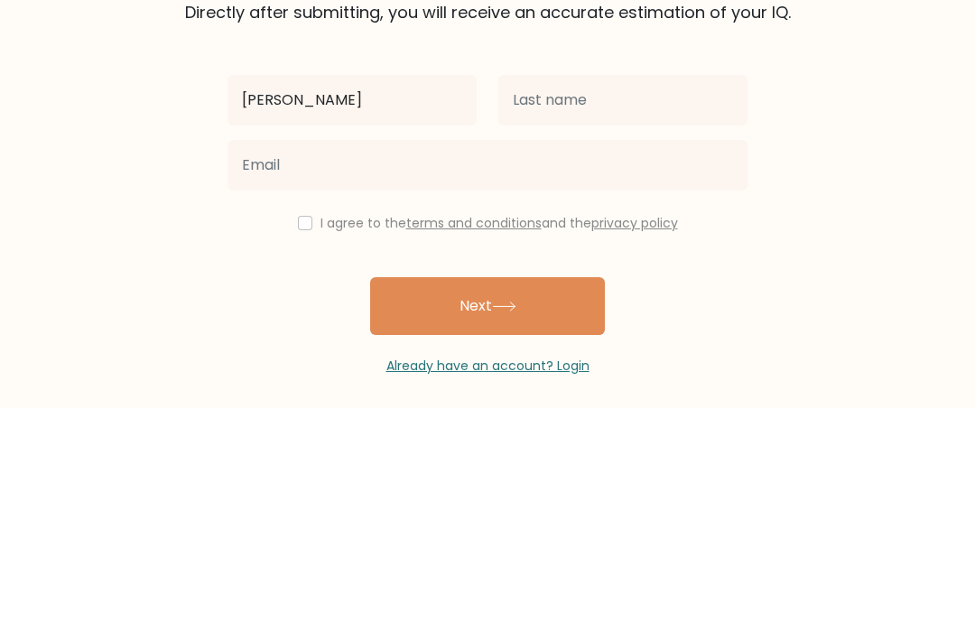
type input "[PERSON_NAME]"
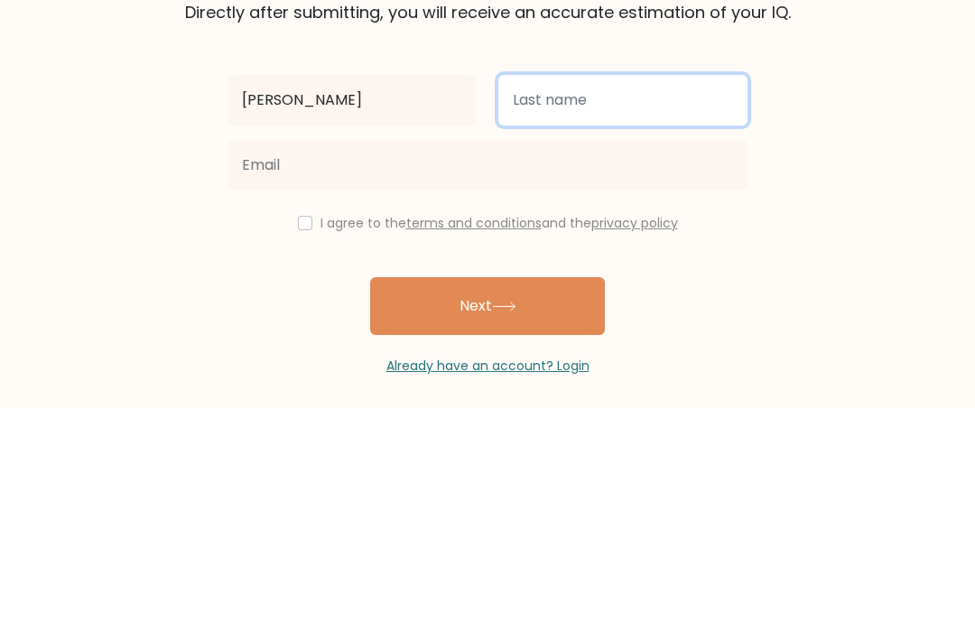
click at [682, 290] on input "text" at bounding box center [622, 315] width 249 height 51
type input "Papst"
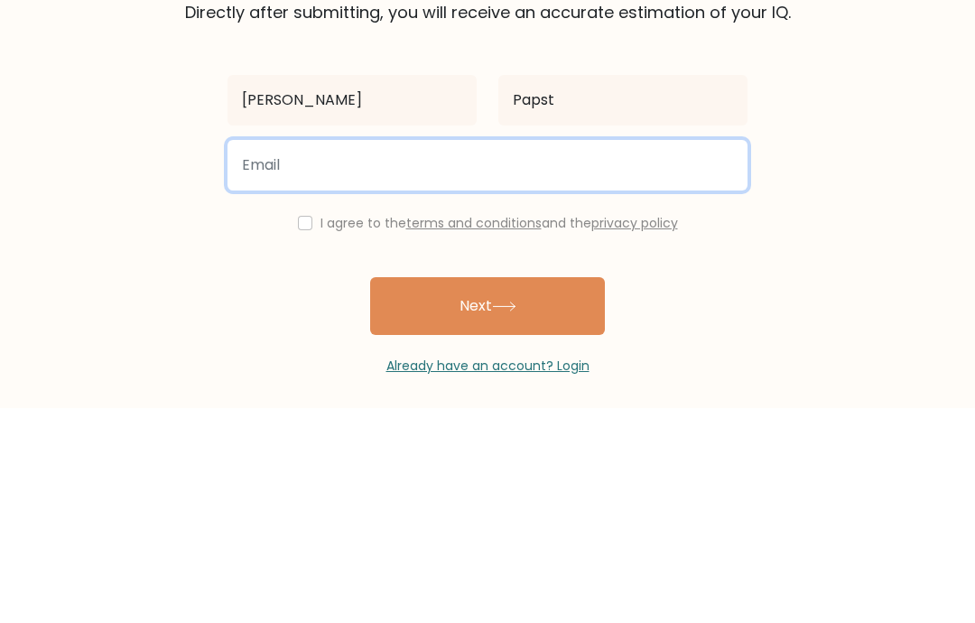
click at [674, 355] on input "email" at bounding box center [488, 380] width 520 height 51
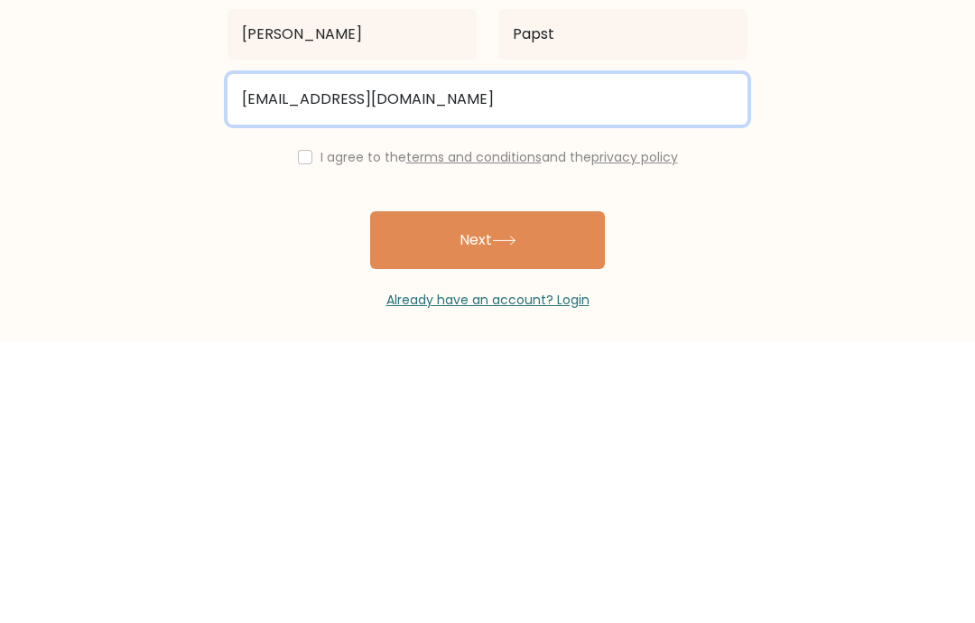
type input "orinxp17@gmail.com"
click at [488, 492] on button "Next" at bounding box center [487, 521] width 235 height 58
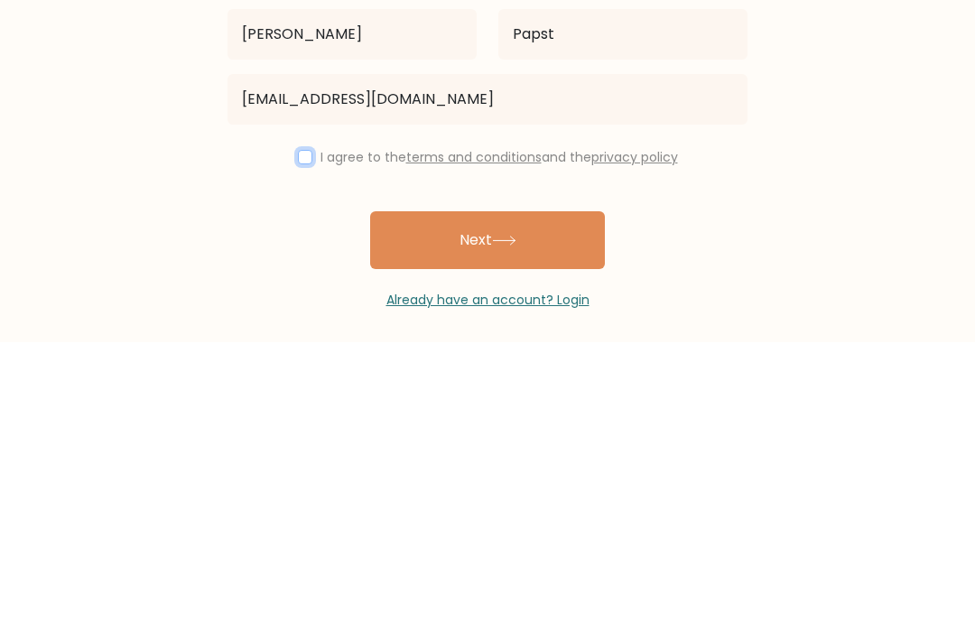
scroll to position [72, 0]
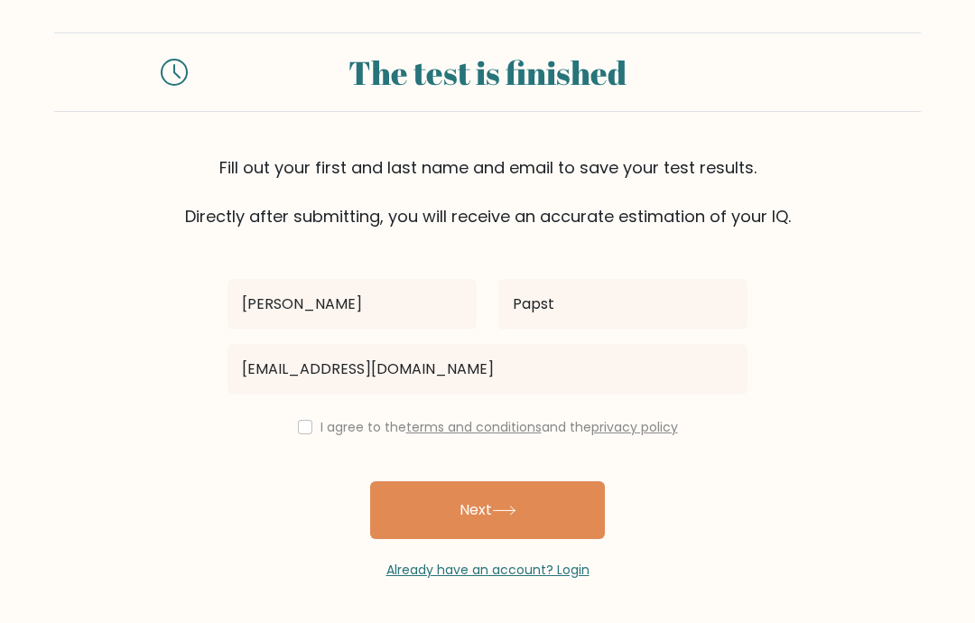
click at [306, 420] on input "checkbox" at bounding box center [305, 427] width 14 height 14
checkbox input "true"
click at [549, 481] on button "Next" at bounding box center [487, 510] width 235 height 58
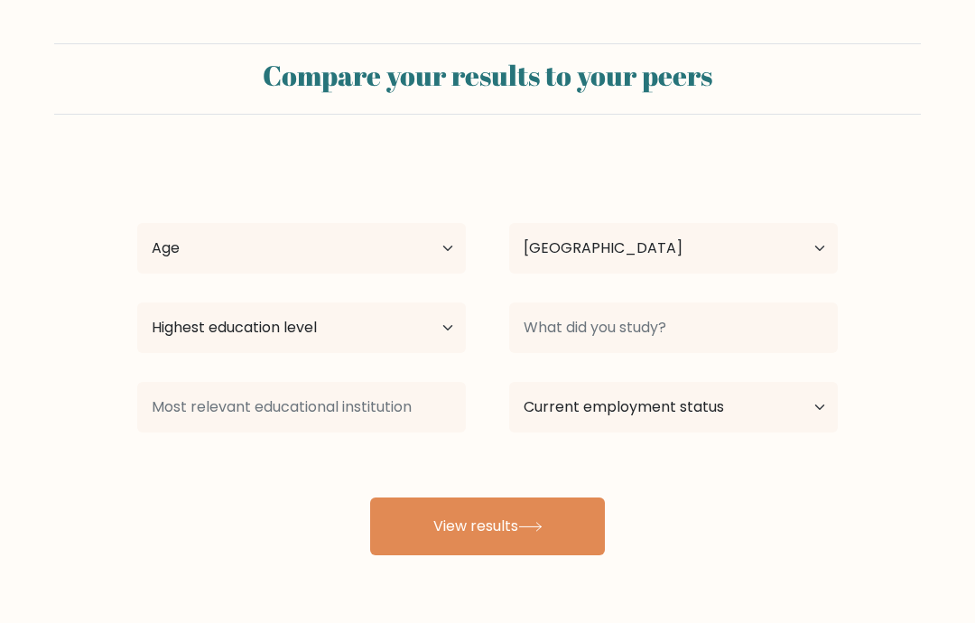
select select "US"
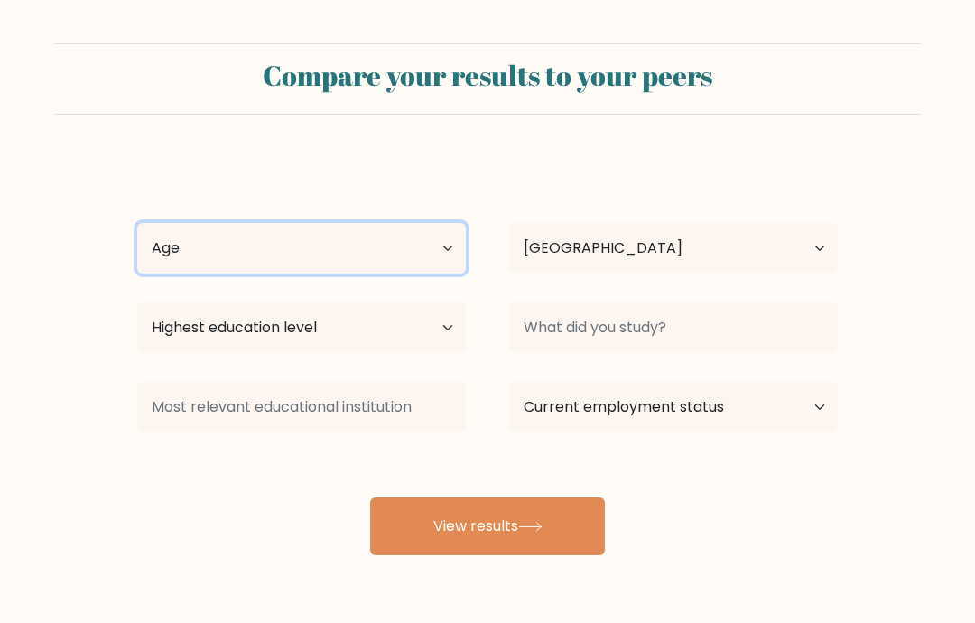
click at [436, 249] on select "Age Under [DEMOGRAPHIC_DATA] [DEMOGRAPHIC_DATA] [DEMOGRAPHIC_DATA] [DEMOGRAPHIC…" at bounding box center [301, 248] width 329 height 51
select select "min_18"
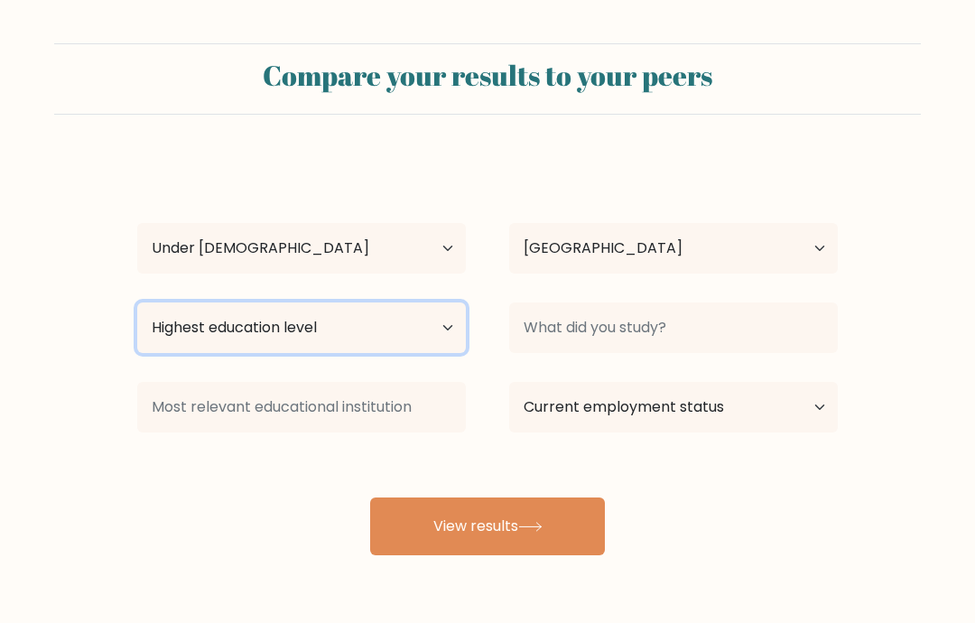
click at [431, 329] on select "Highest education level No schooling Primary Lower Secondary Upper Secondary Oc…" at bounding box center [301, 327] width 329 height 51
select select "lower_secondary"
click at [417, 335] on select "Highest education level No schooling Primary Lower Secondary Upper Secondary Oc…" at bounding box center [301, 327] width 329 height 51
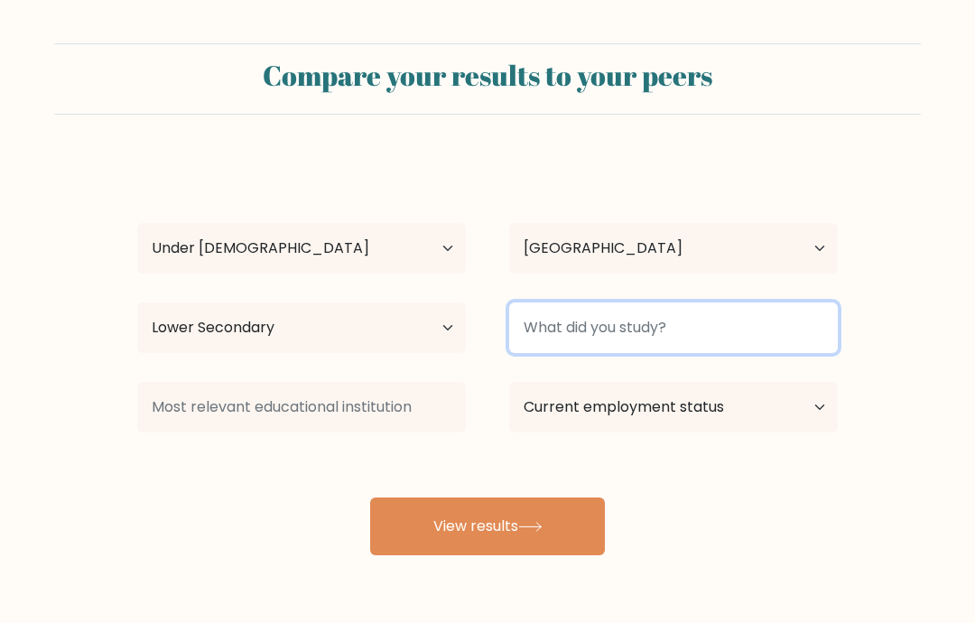
click at [698, 336] on input at bounding box center [673, 327] width 329 height 51
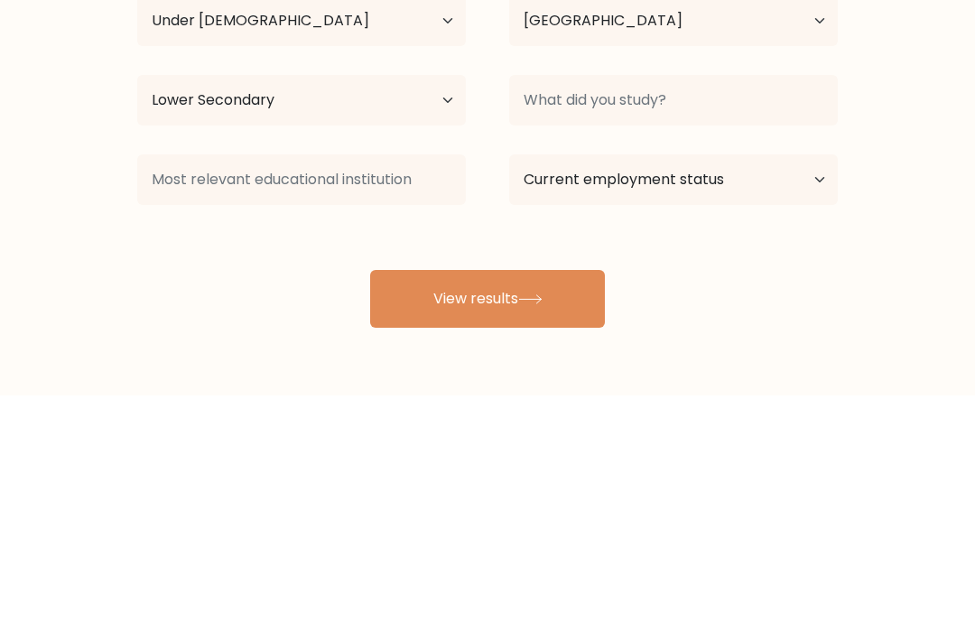
click at [893, 182] on form "Compare your results to your peers [PERSON_NAME] Age Under [DEMOGRAPHIC_DATA] […" at bounding box center [487, 299] width 975 height 512
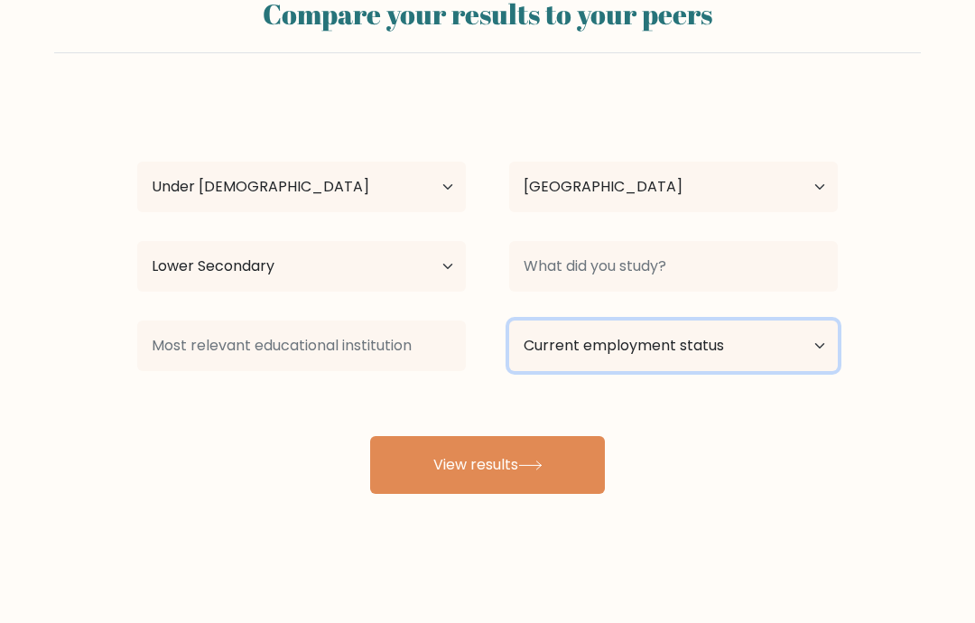
click at [660, 336] on select "Current employment status Employed Student Retired Other / prefer not to answer" at bounding box center [673, 345] width 329 height 51
select select "student"
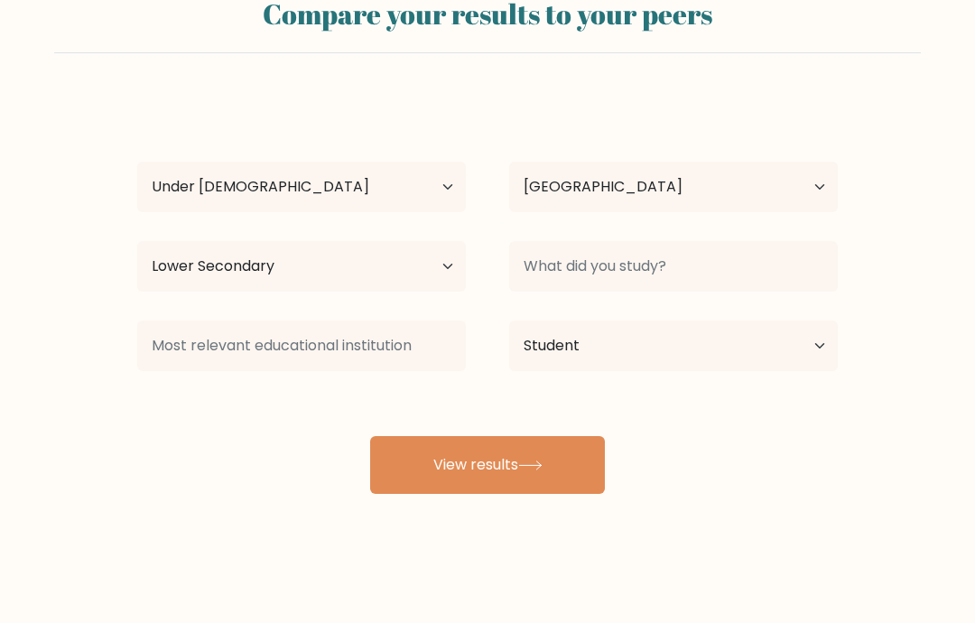
click at [560, 457] on button "View results" at bounding box center [487, 465] width 235 height 58
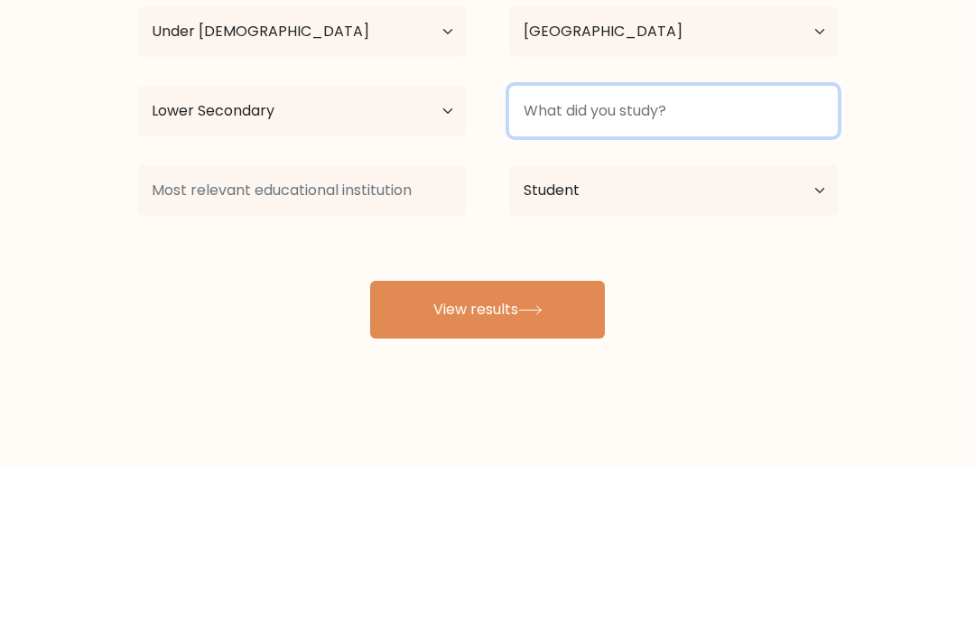
type input "E"
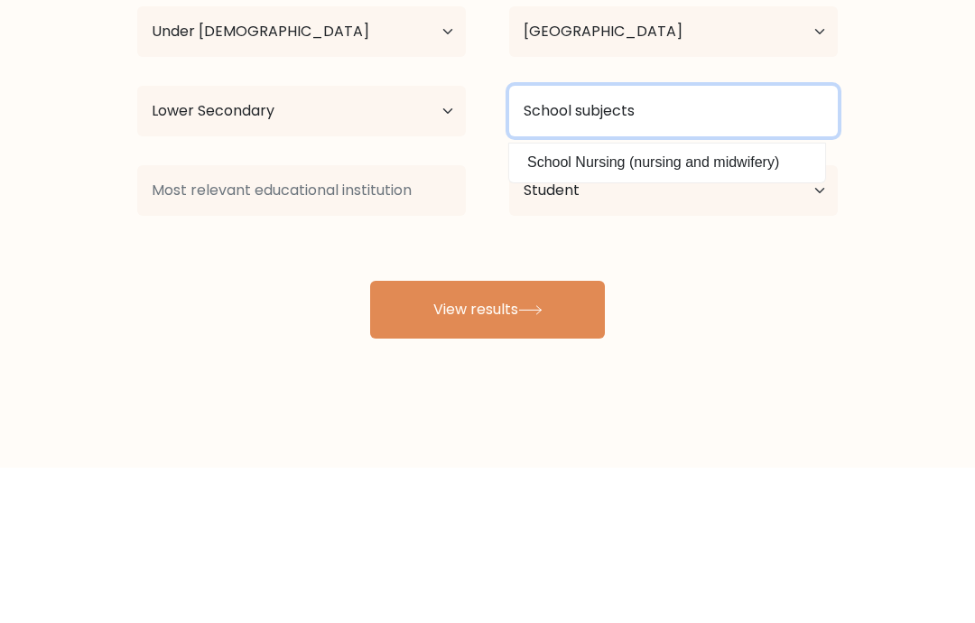
type input "School subjects"
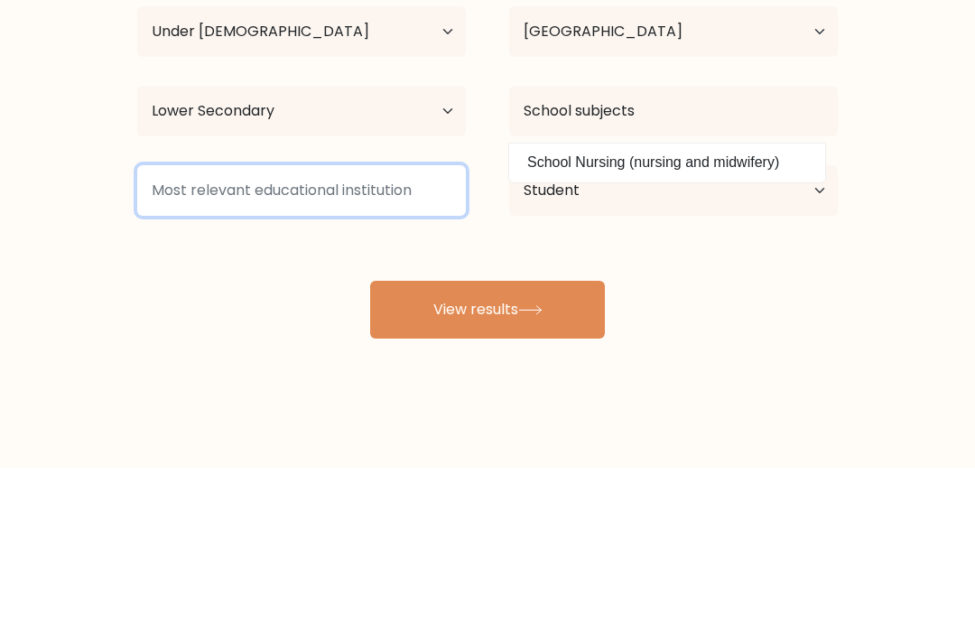
click at [173, 320] on input at bounding box center [301, 345] width 329 height 51
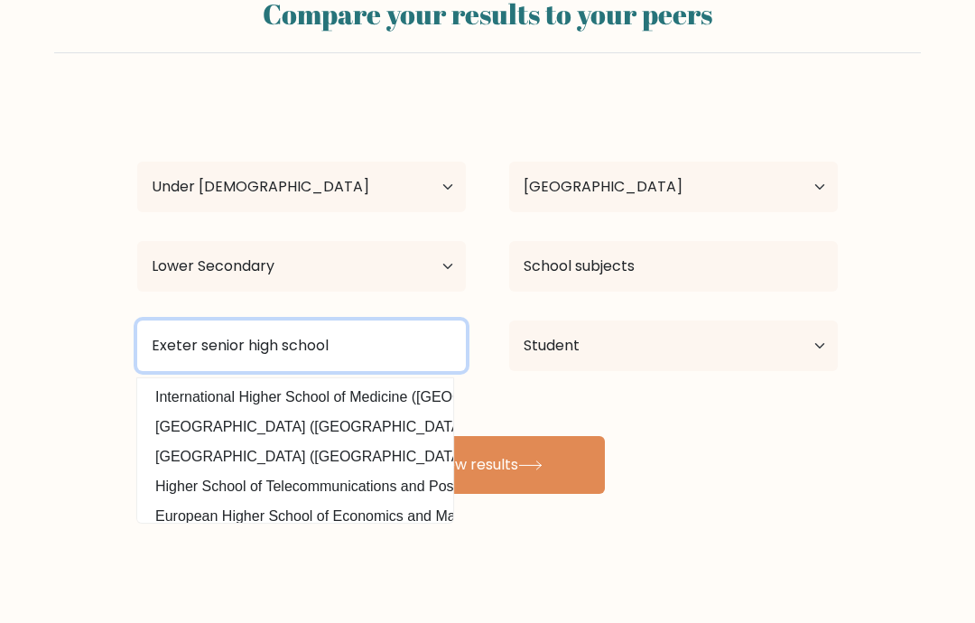
type input "Exeter senior high school"
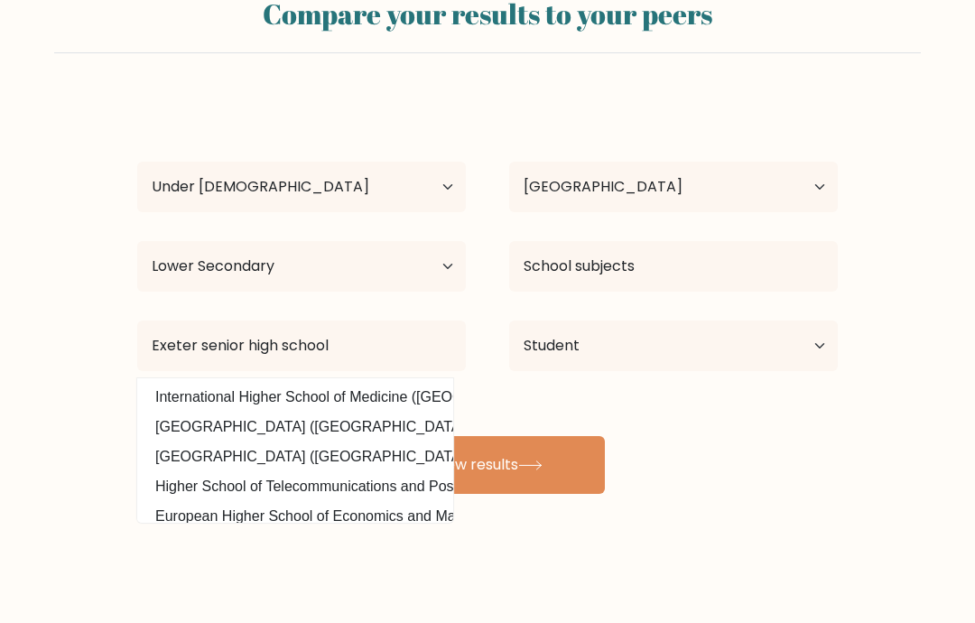
click at [568, 447] on button "View results" at bounding box center [487, 465] width 235 height 58
